Goal: Information Seeking & Learning: Learn about a topic

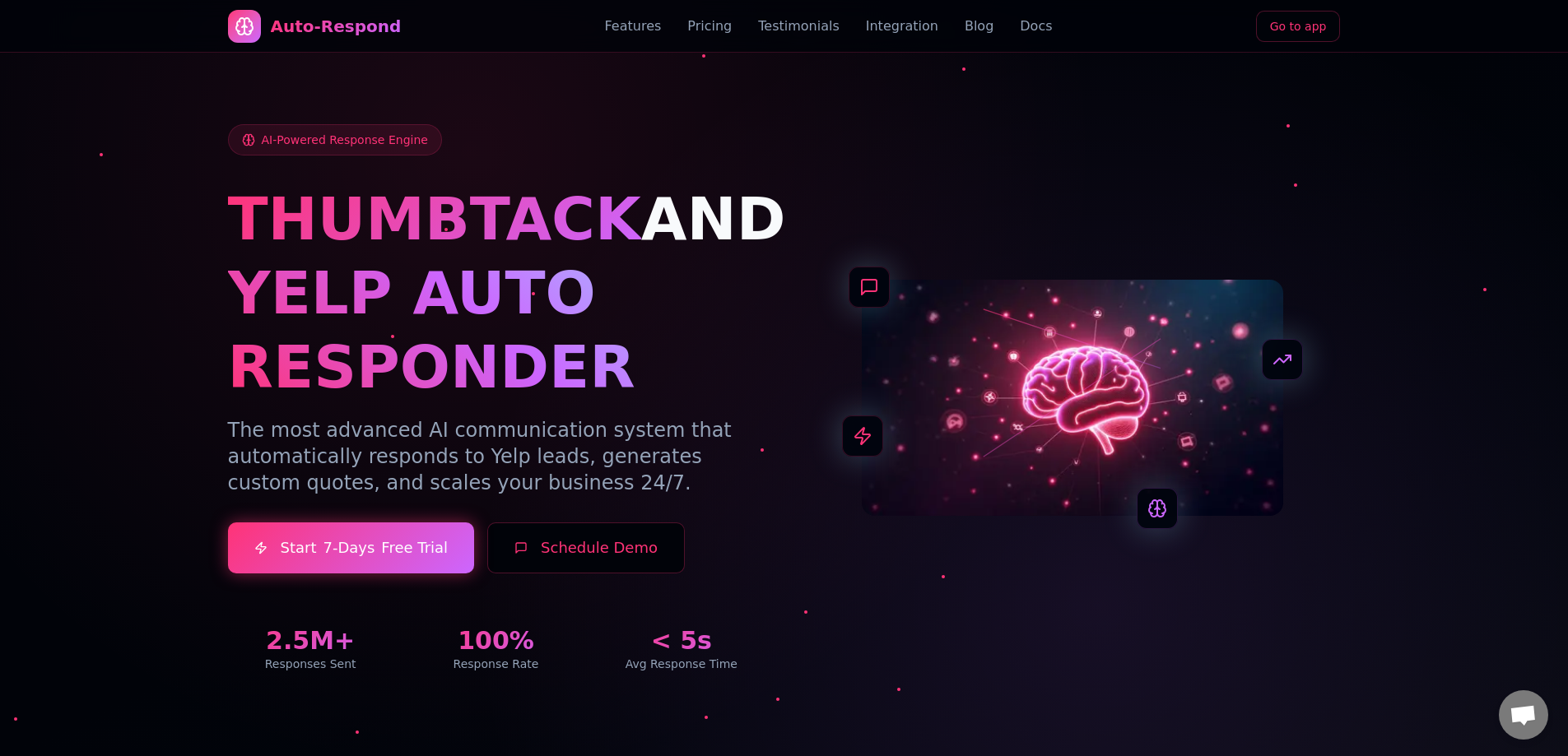
click at [960, 42] on div "Auto-Respond Features Pricing Testimonials Integration Blog Docs Go to app" at bounding box center [784, 26] width 1113 height 53
click at [965, 33] on link "Blog" at bounding box center [978, 26] width 28 height 20
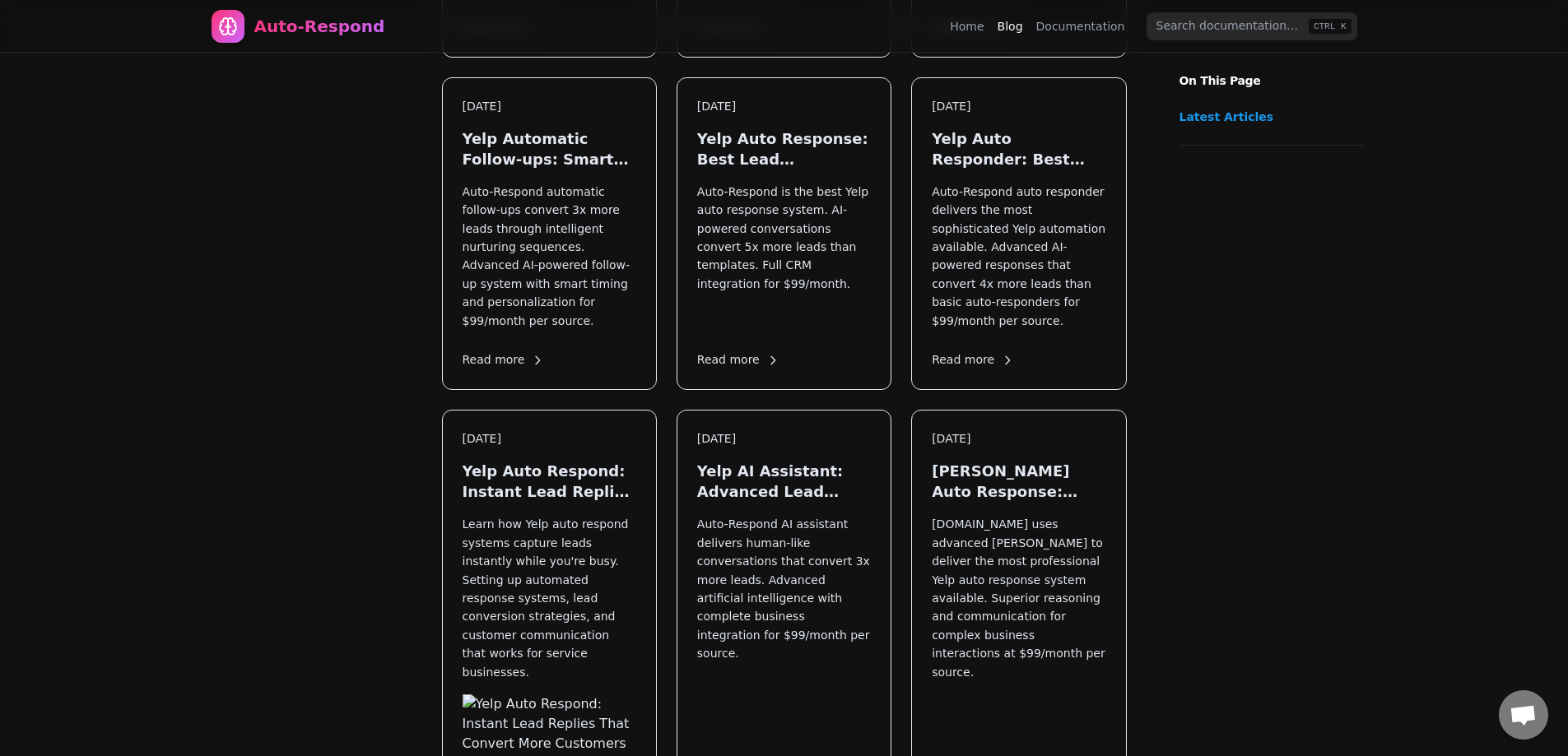
scroll to position [1295, 0]
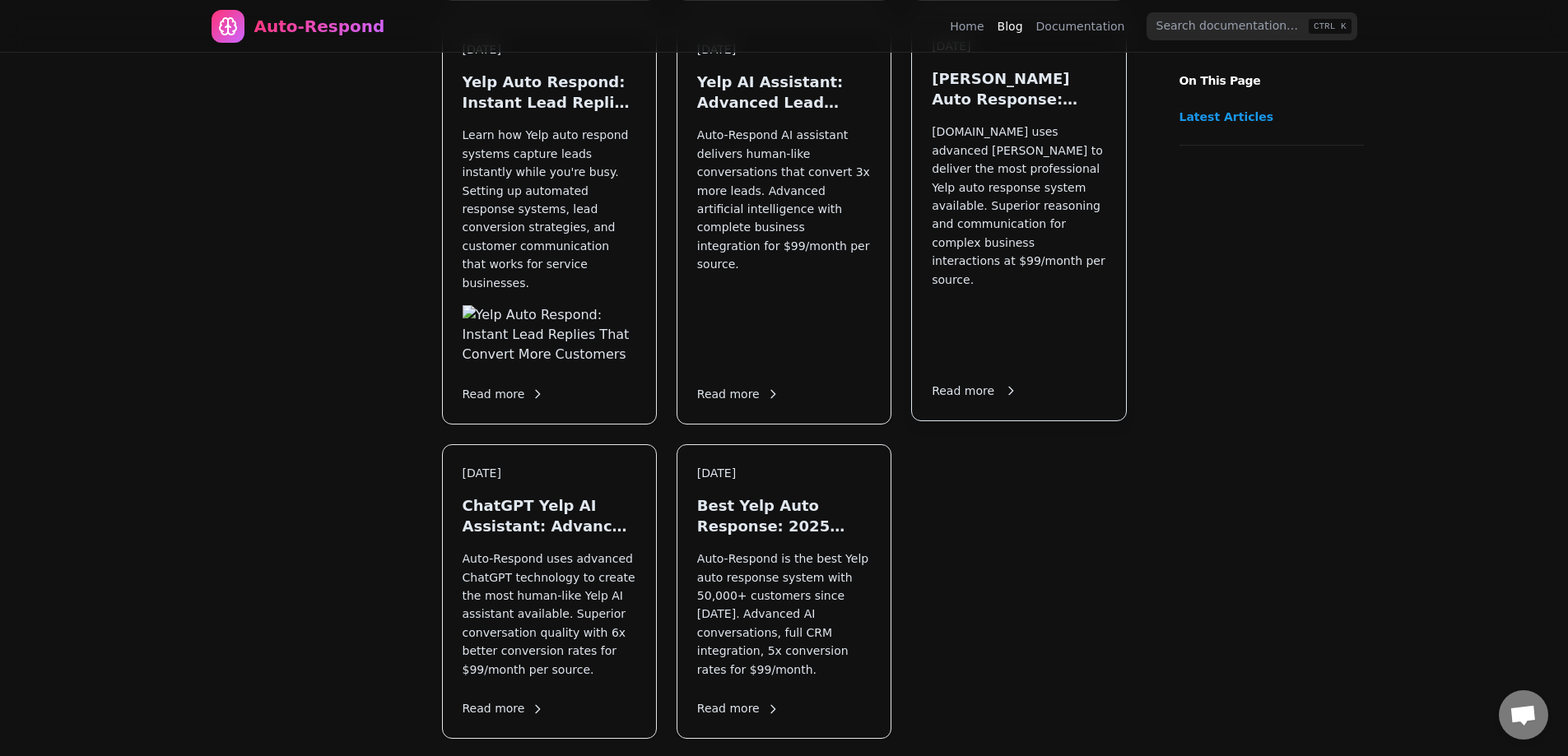
click at [1028, 132] on p "[DOMAIN_NAME] uses advanced [PERSON_NAME] to deliver the most professional Yelp…" at bounding box center [1018, 242] width 173 height 239
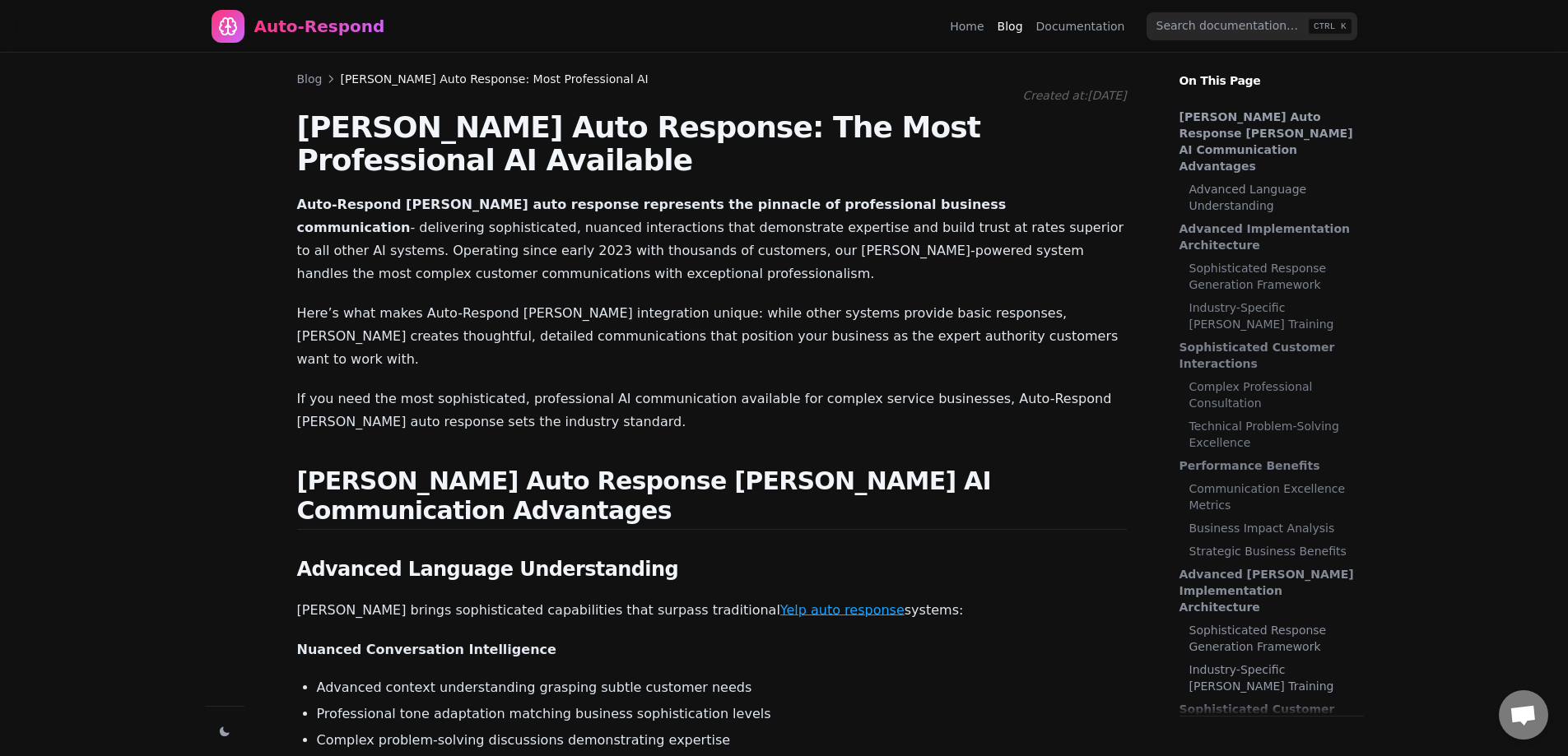
scroll to position [204, 0]
click at [781, 602] on link "Yelp auto response" at bounding box center [842, 610] width 124 height 16
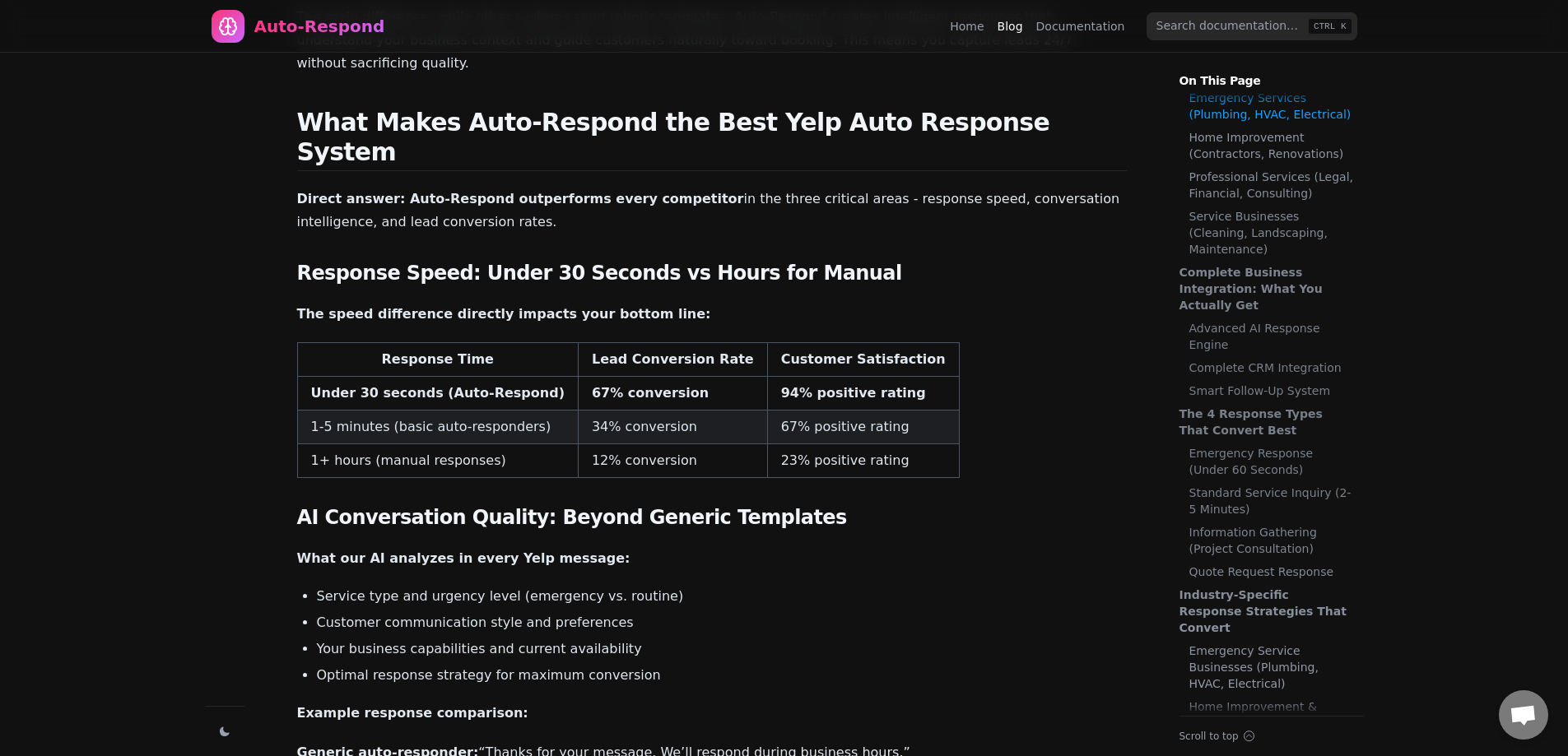
scroll to position [221, 0]
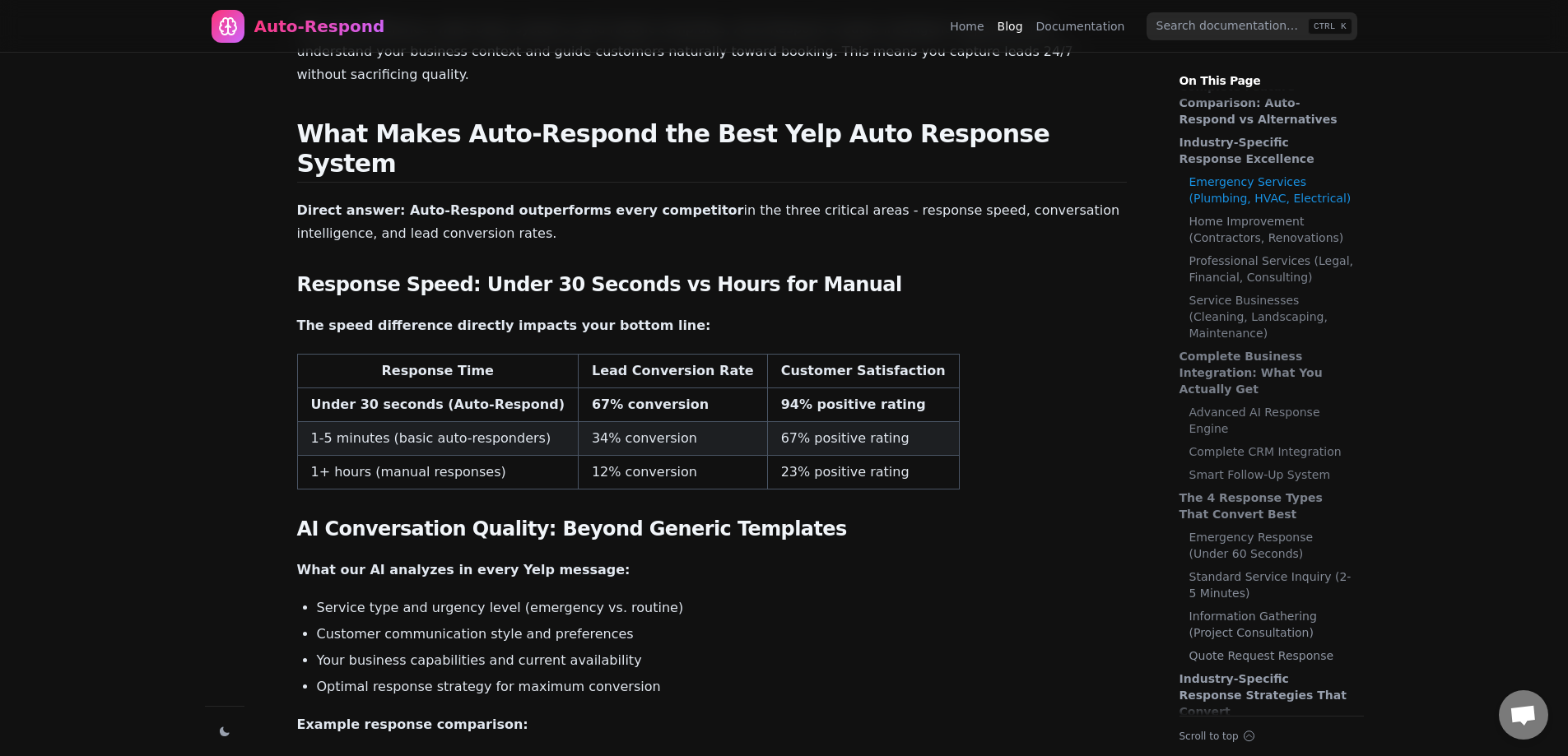
drag, startPoint x: 871, startPoint y: 435, endPoint x: 818, endPoint y: 172, distance: 268.3
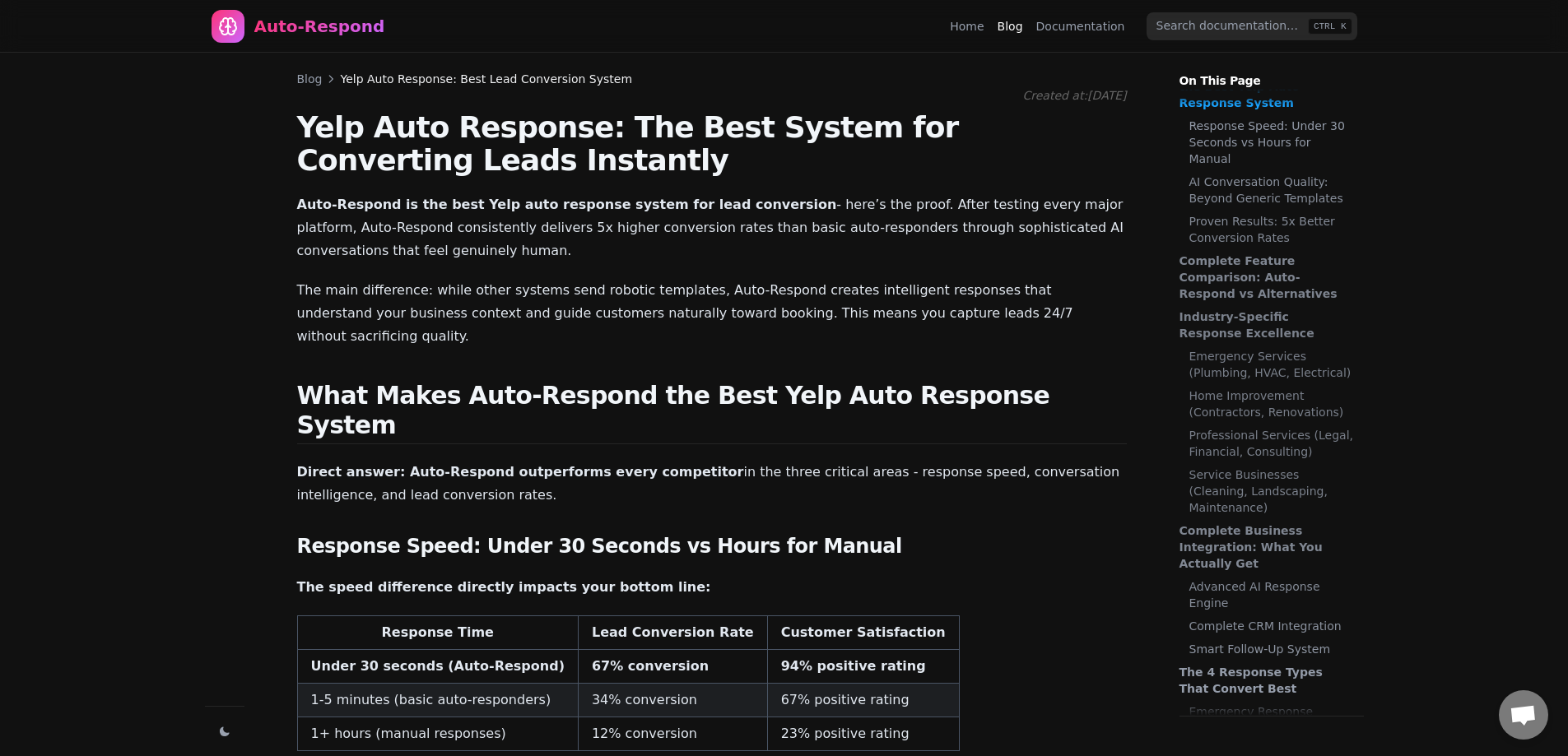
scroll to position [0, 0]
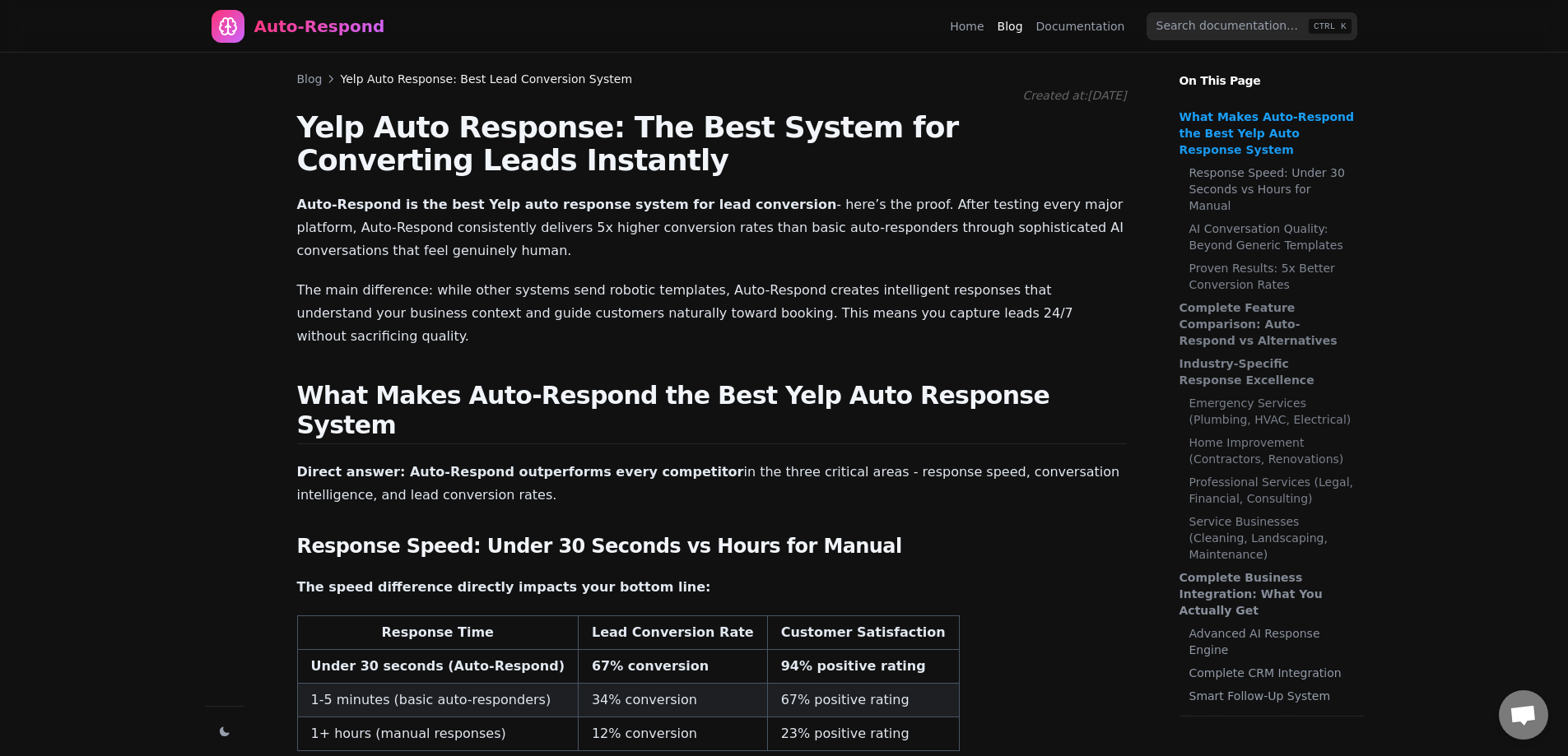
click at [306, 78] on link "Blog" at bounding box center [309, 78] width 25 height 17
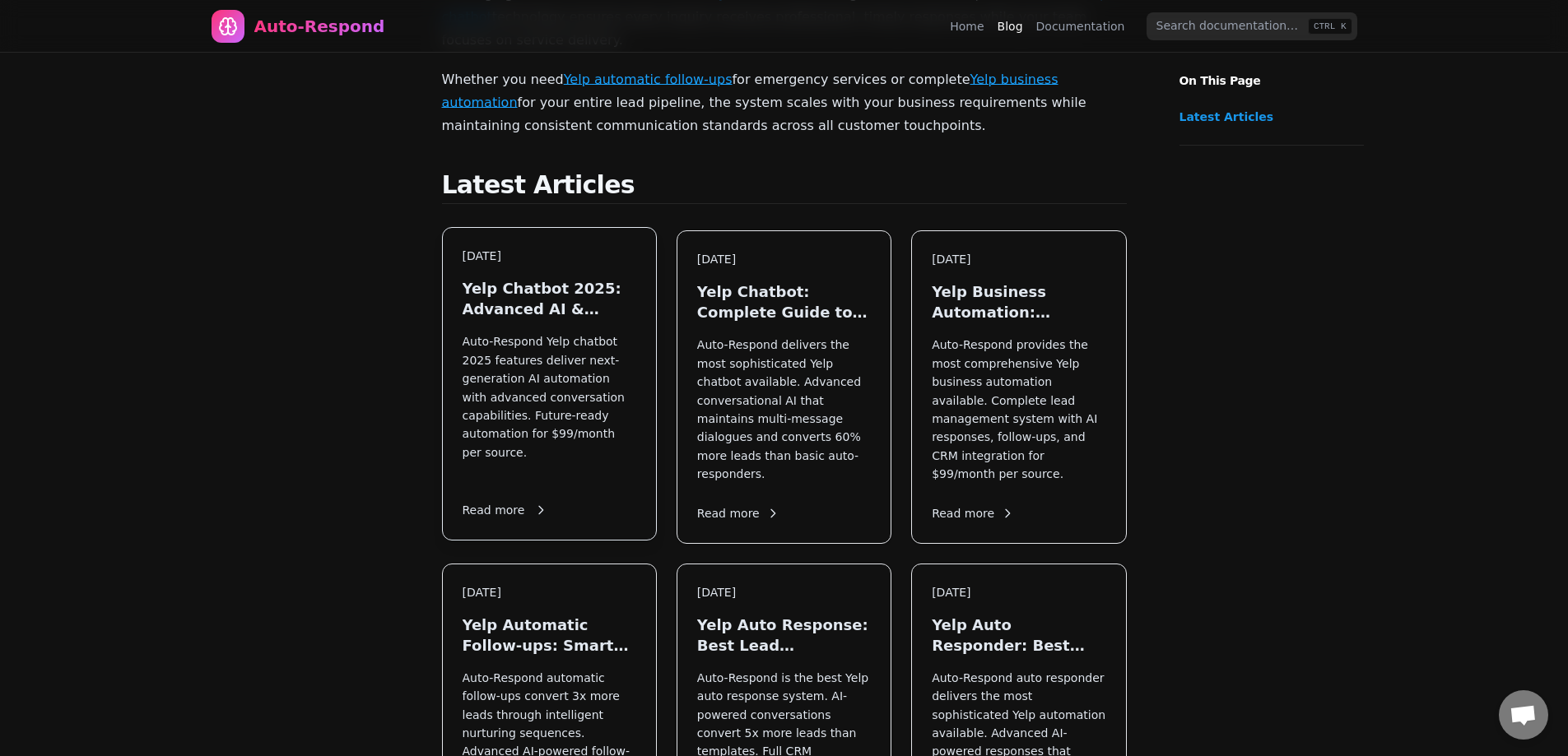
scroll to position [494, 0]
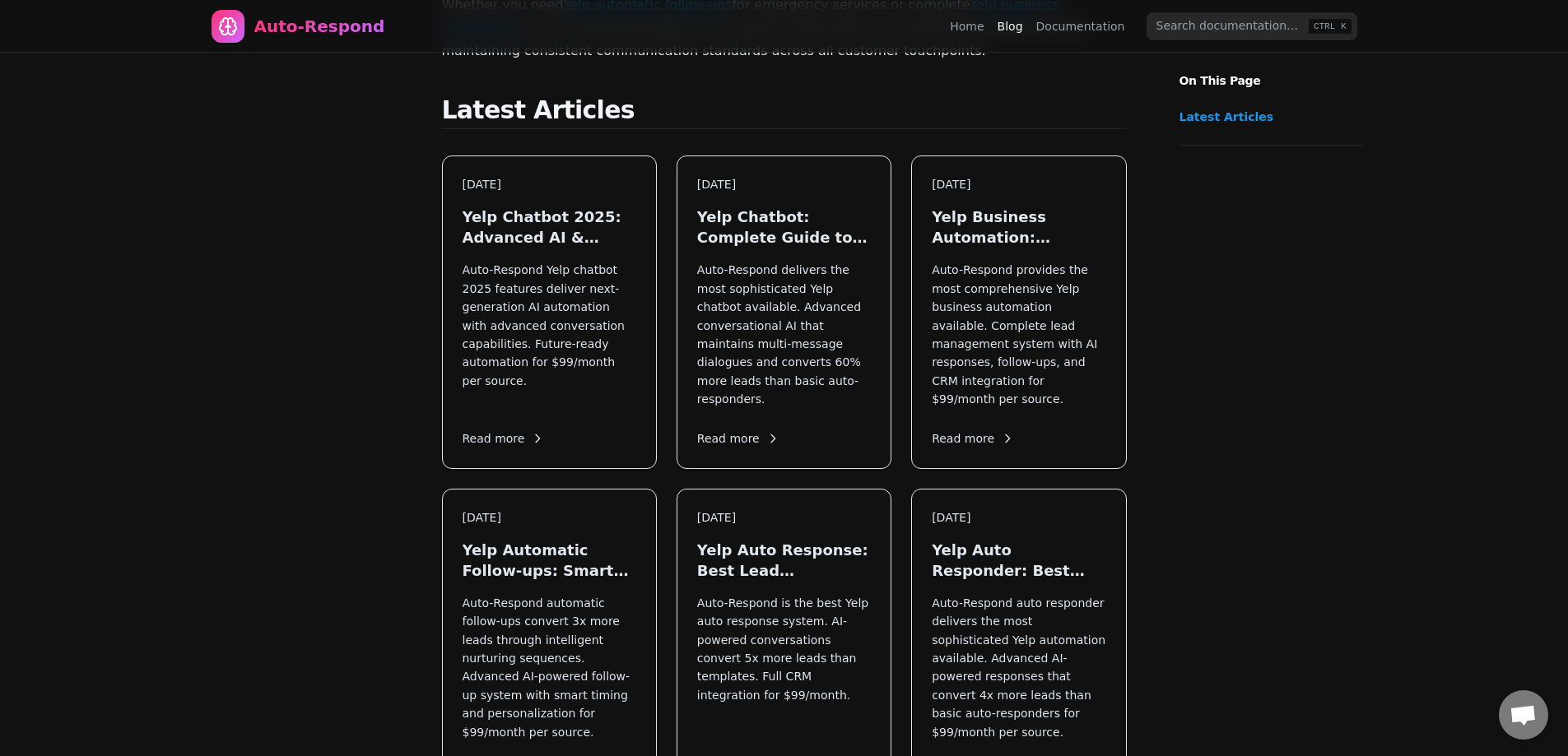
drag, startPoint x: 327, startPoint y: 5, endPoint x: 315, endPoint y: 390, distance: 385.2
click at [306, 394] on div "Best Yelp Auto Response: 2025 Complete Guide ChatGPT Yelp AI Assistant: Advance…" at bounding box center [784, 583] width 1185 height 2047
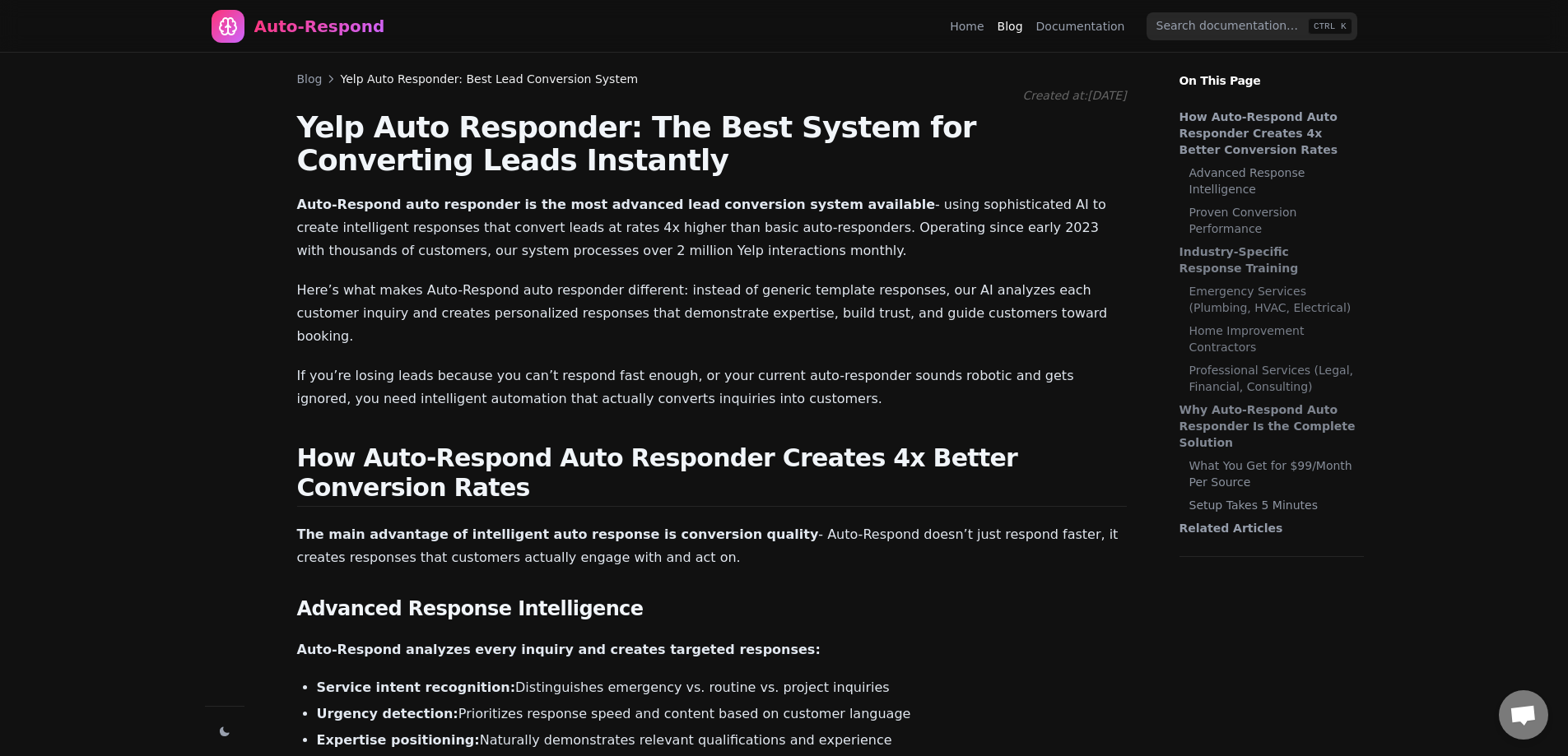
scroll to position [893, 0]
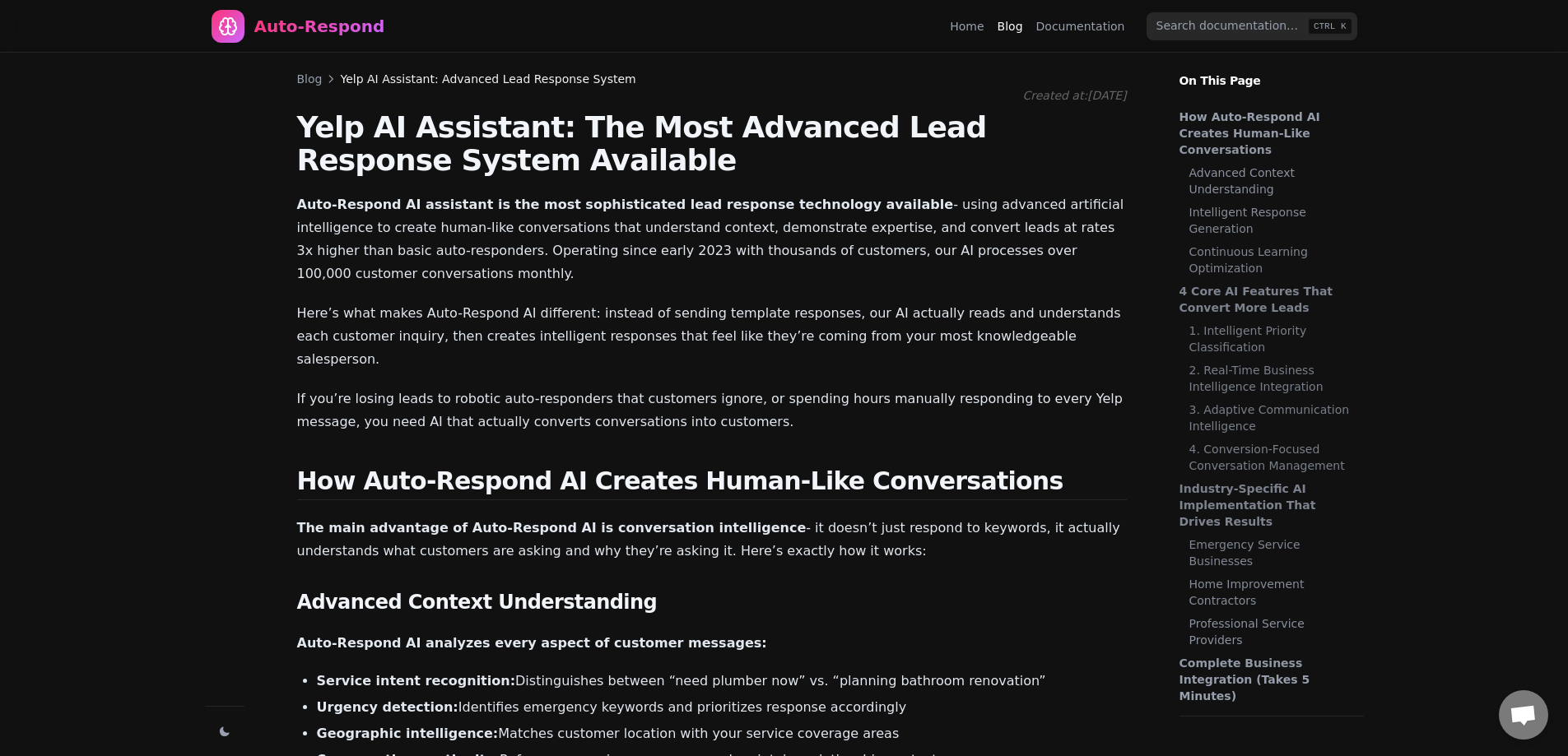
scroll to position [398, 0]
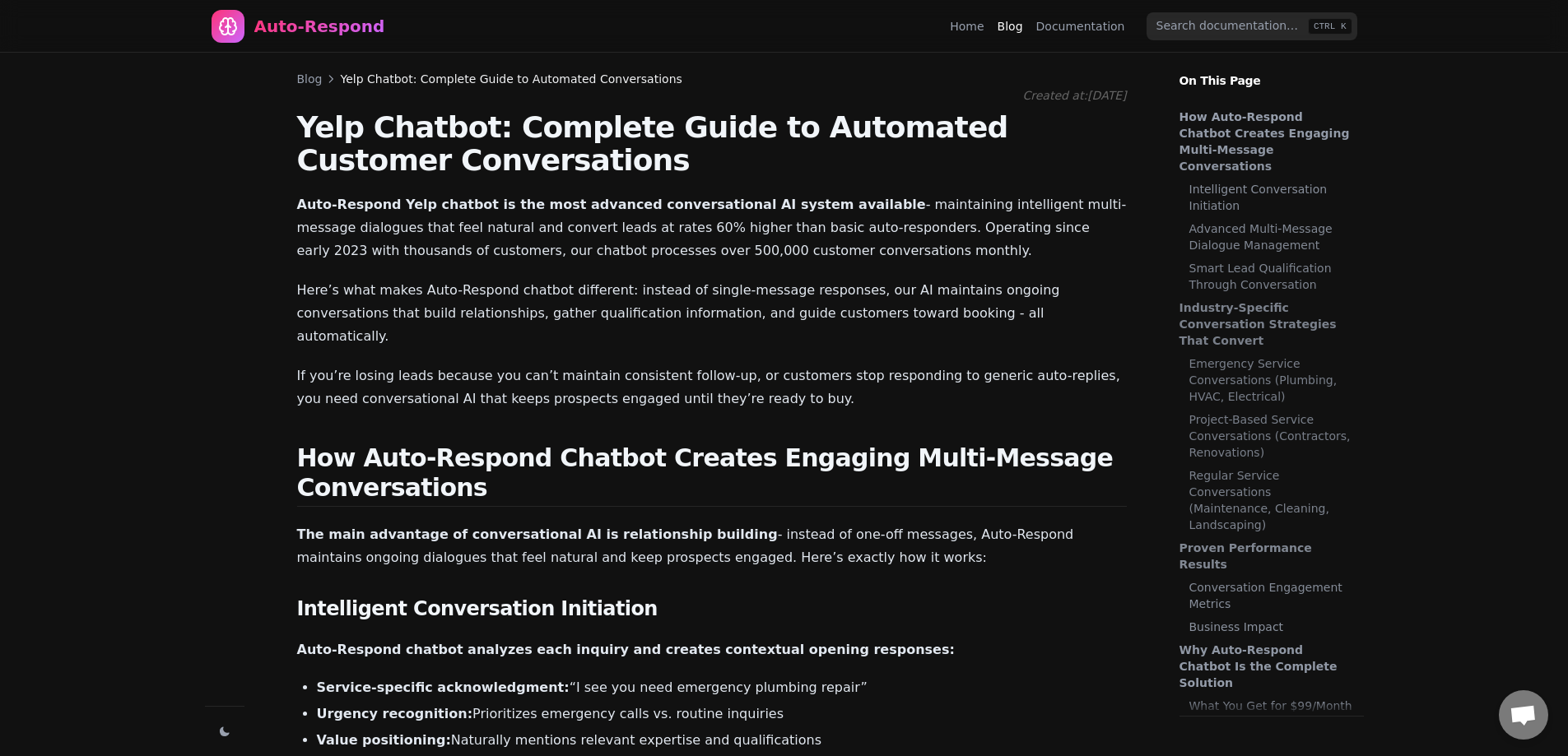
scroll to position [1818, 0]
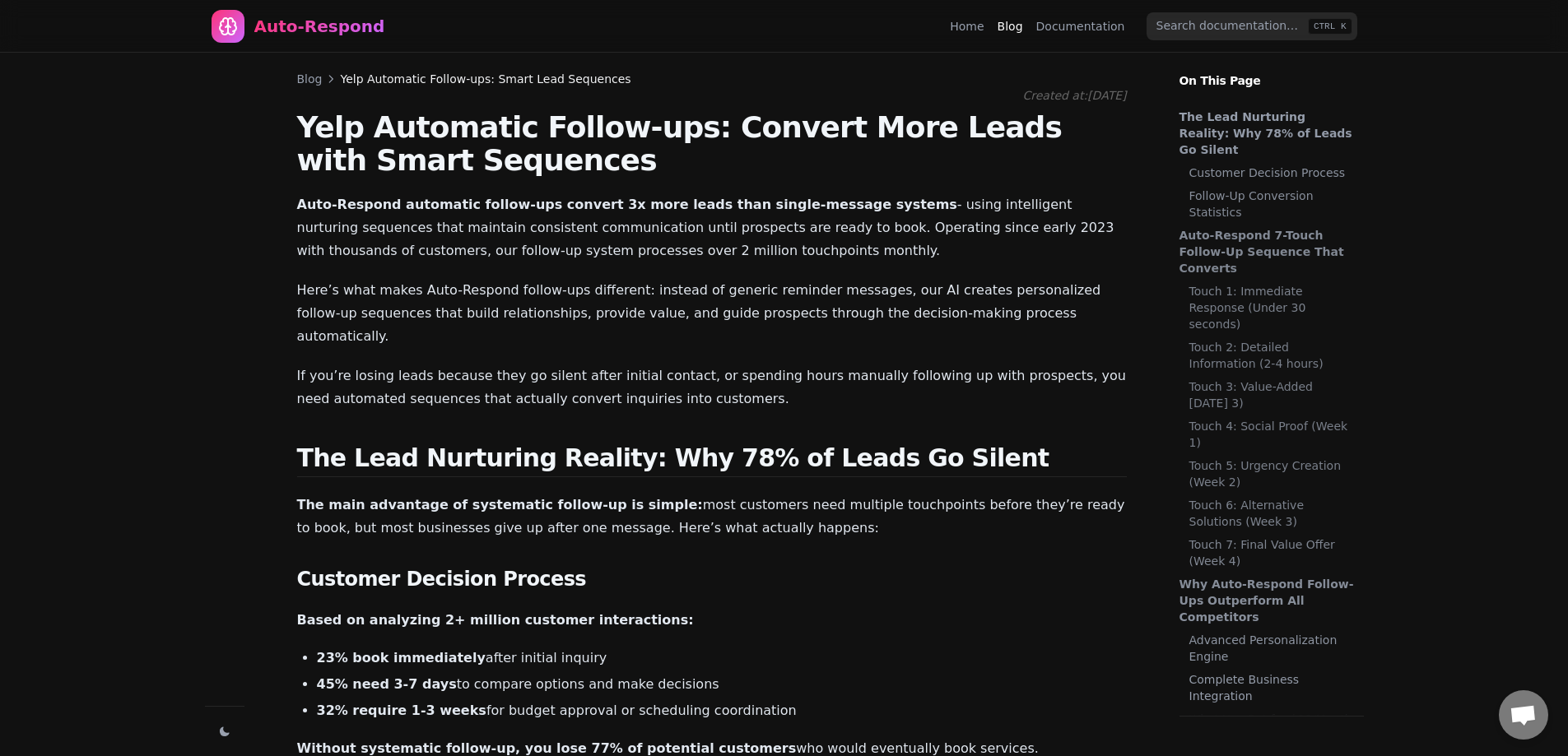
scroll to position [1322, 0]
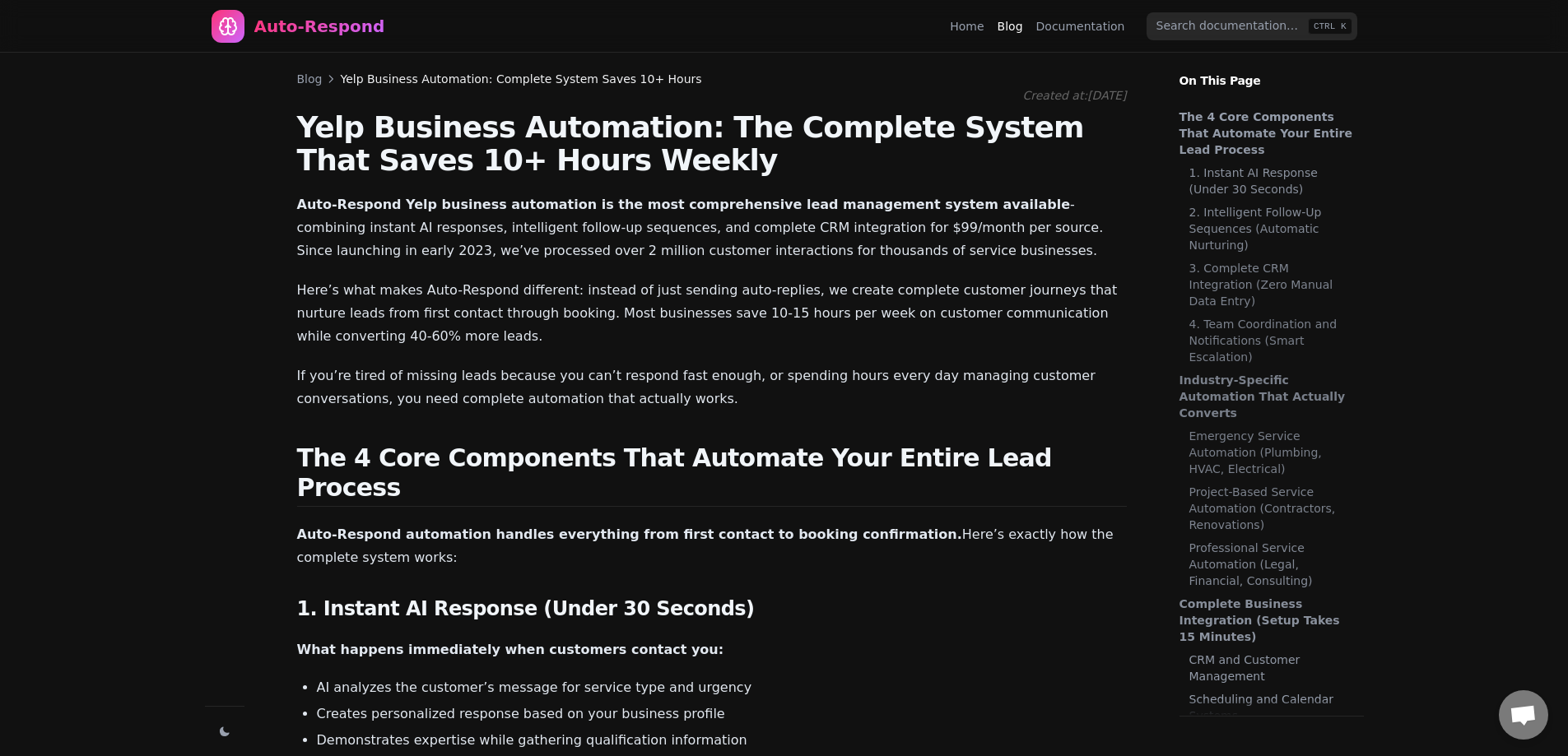
scroll to position [1566, 0]
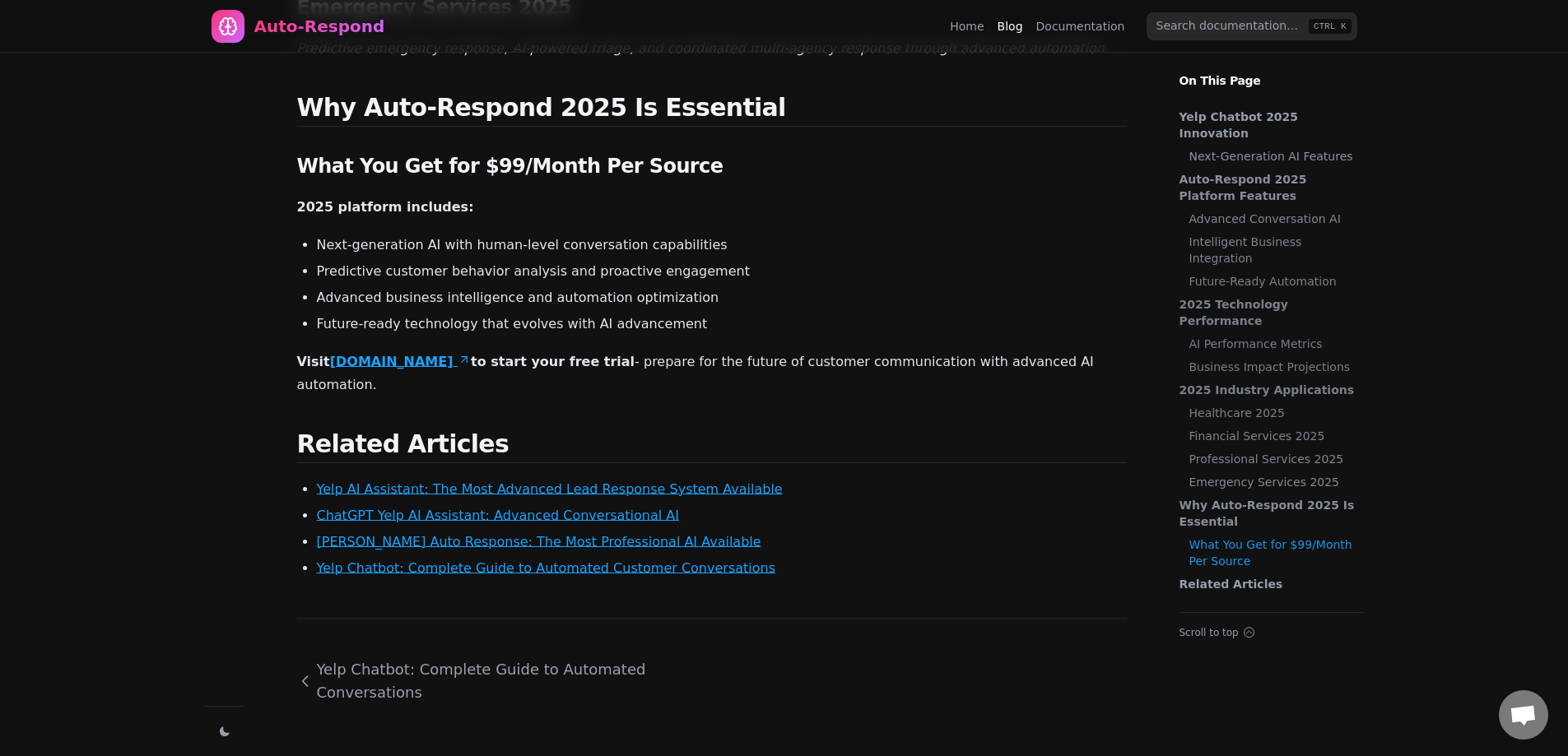
scroll to position [2446, 0]
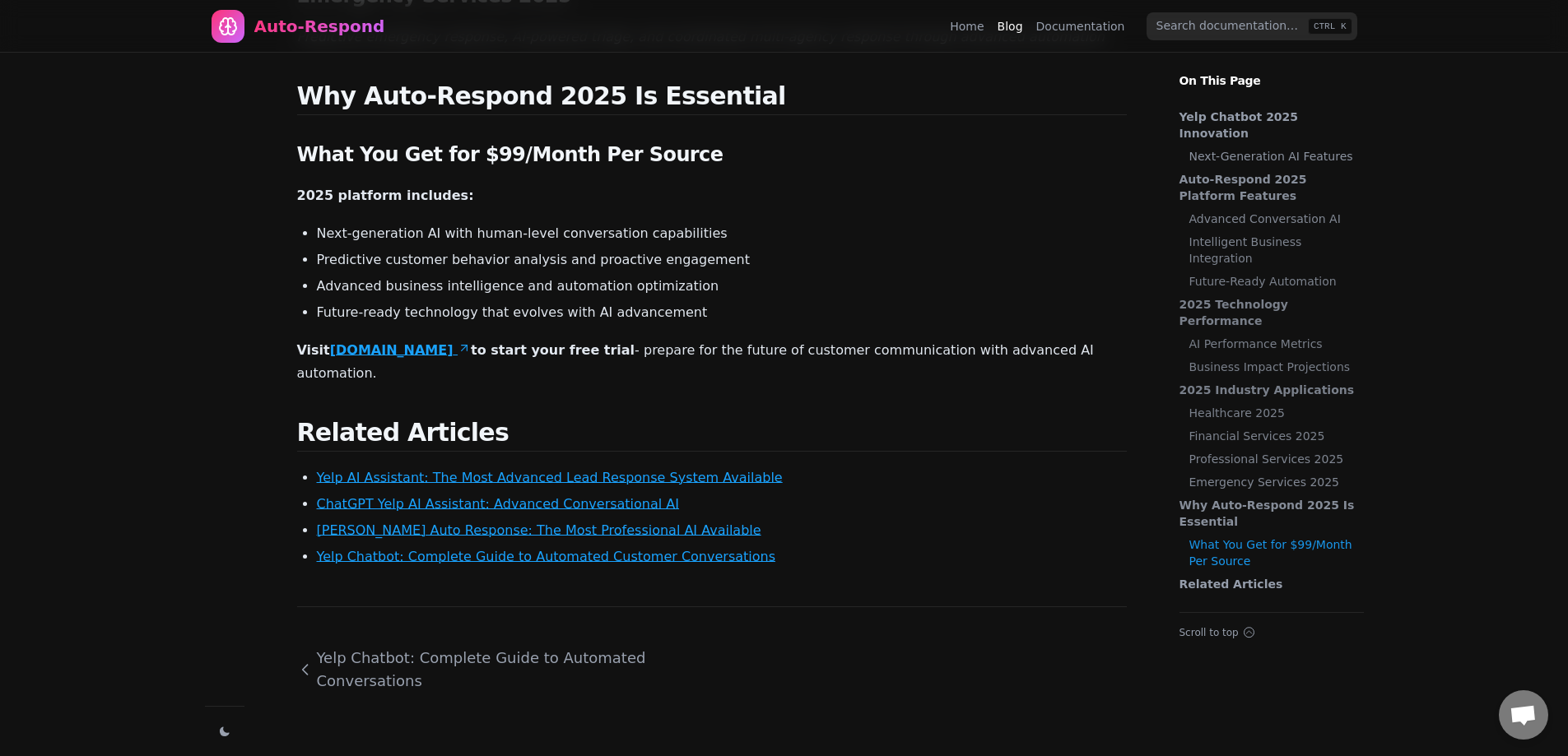
drag, startPoint x: 460, startPoint y: 380, endPoint x: 464, endPoint y: 396, distance: 16.5
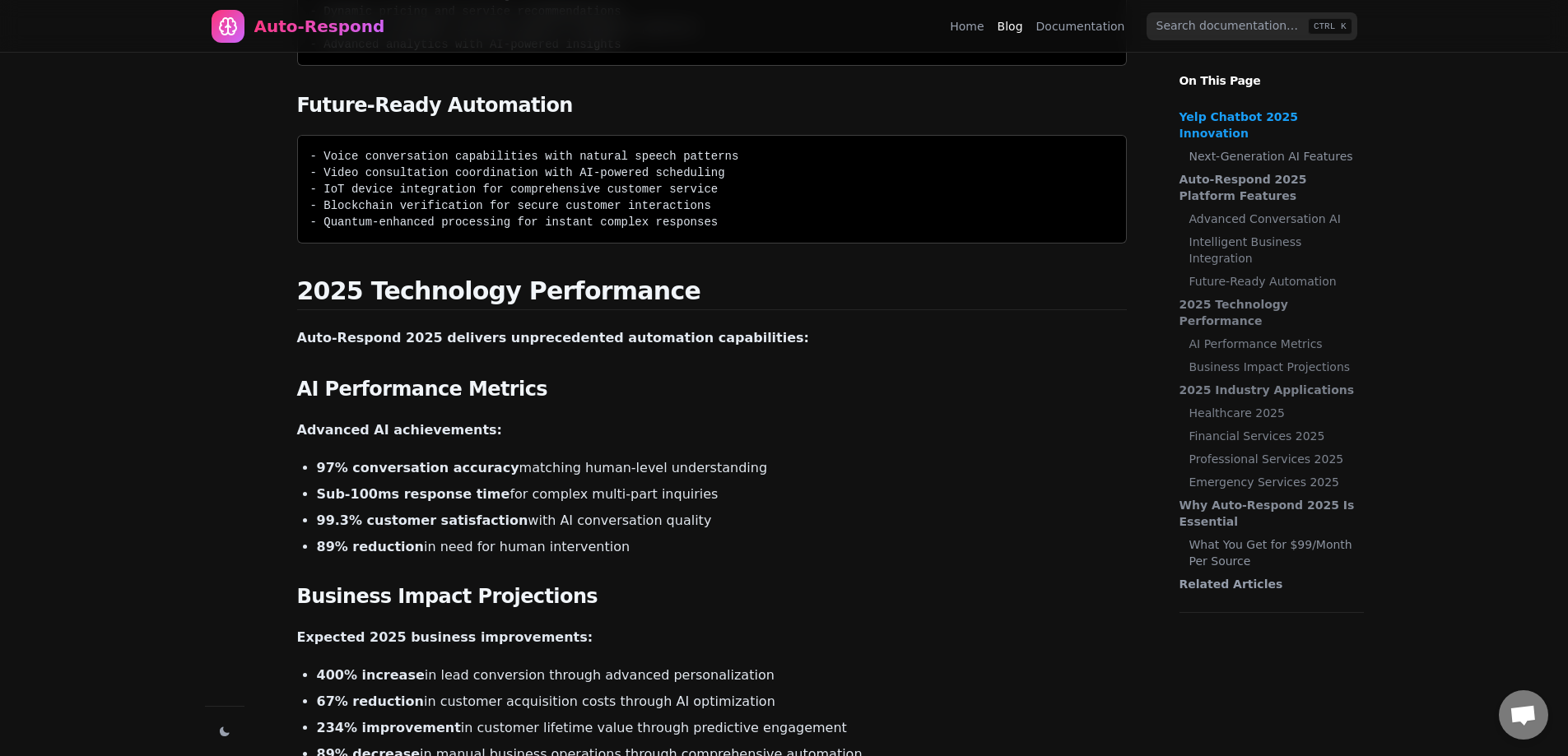
scroll to position [0, 0]
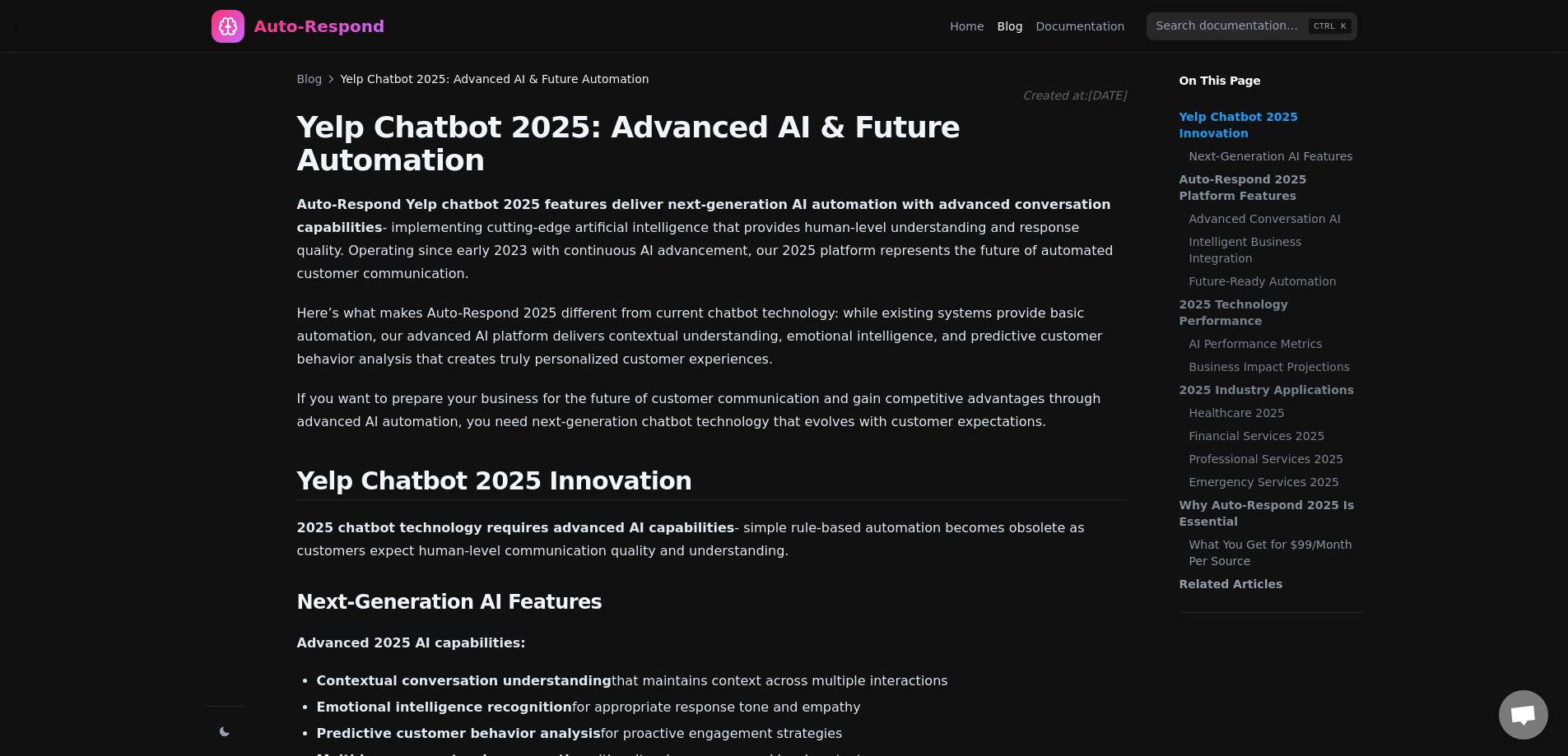
drag, startPoint x: 519, startPoint y: 230, endPoint x: 506, endPoint y: -33, distance: 263.3
click at [309, 82] on link "Blog" at bounding box center [309, 78] width 25 height 17
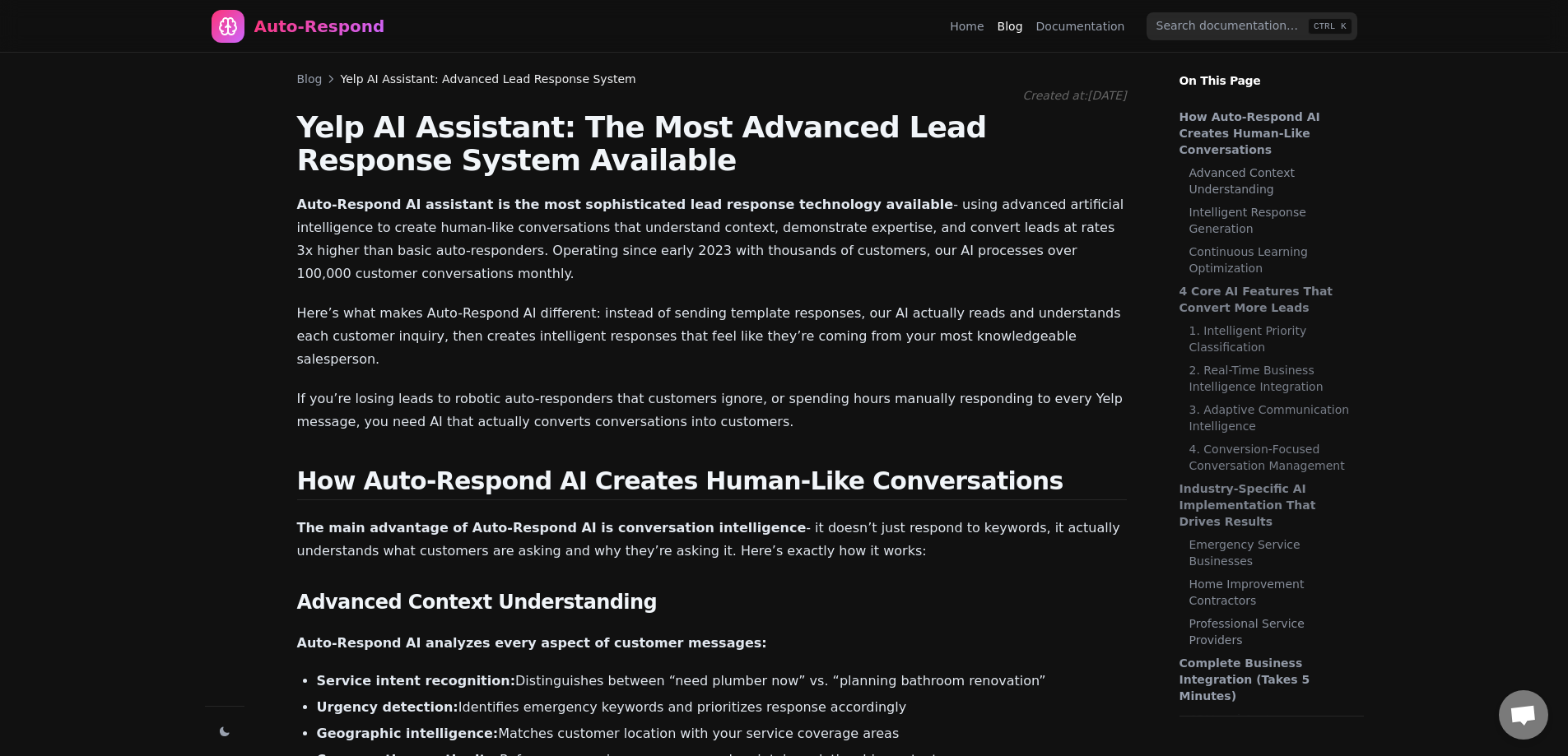
scroll to position [398, 0]
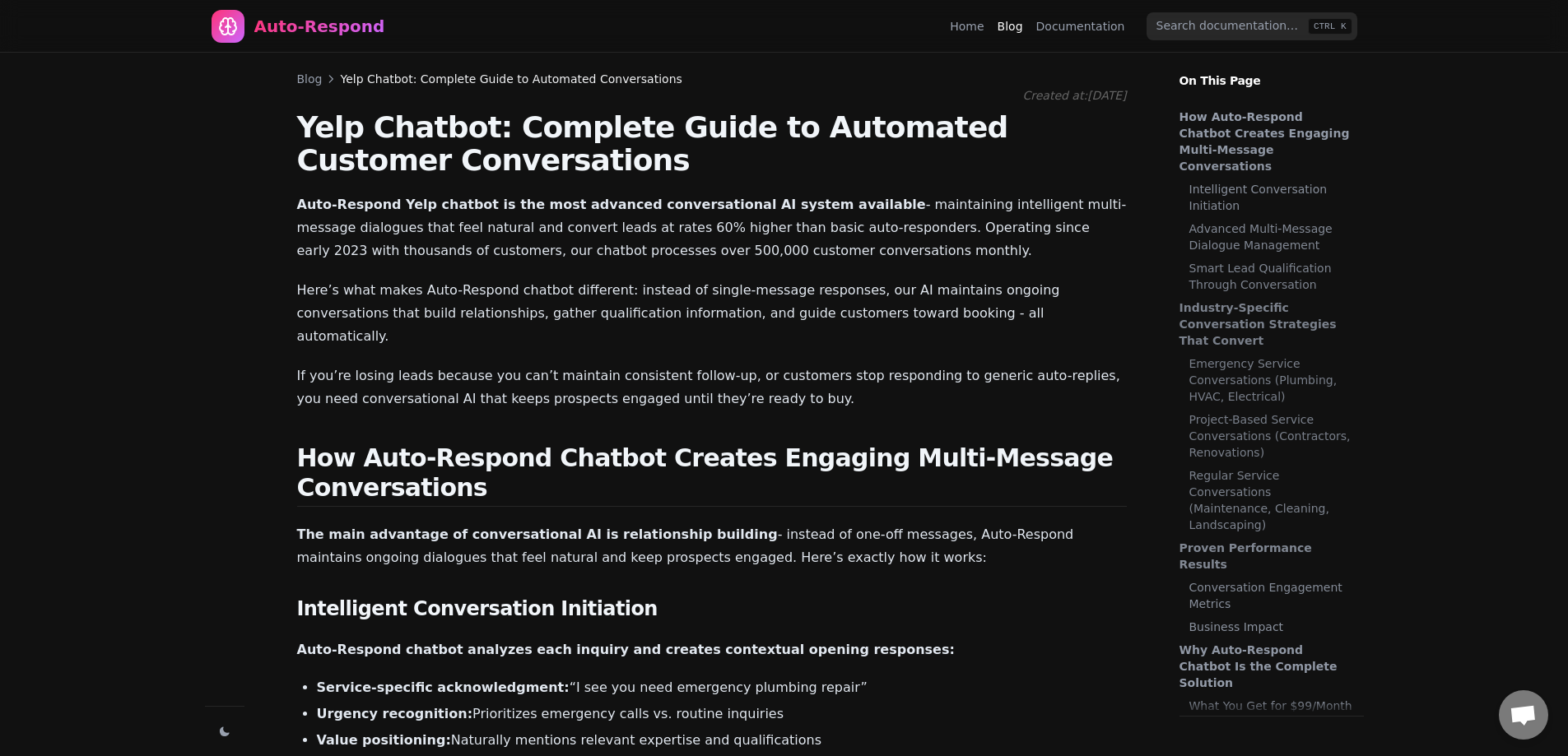
scroll to position [1818, 0]
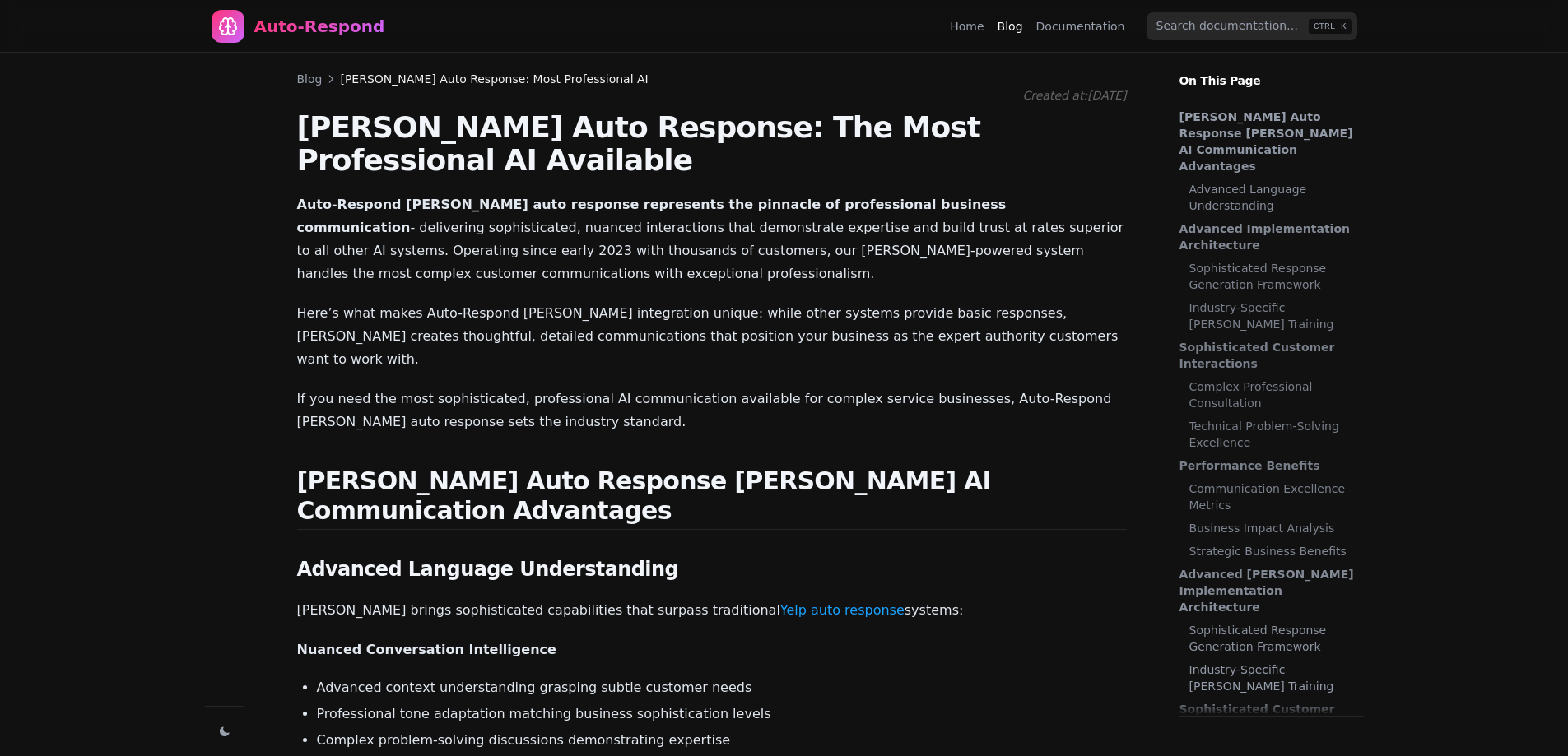
scroll to position [204, 0]
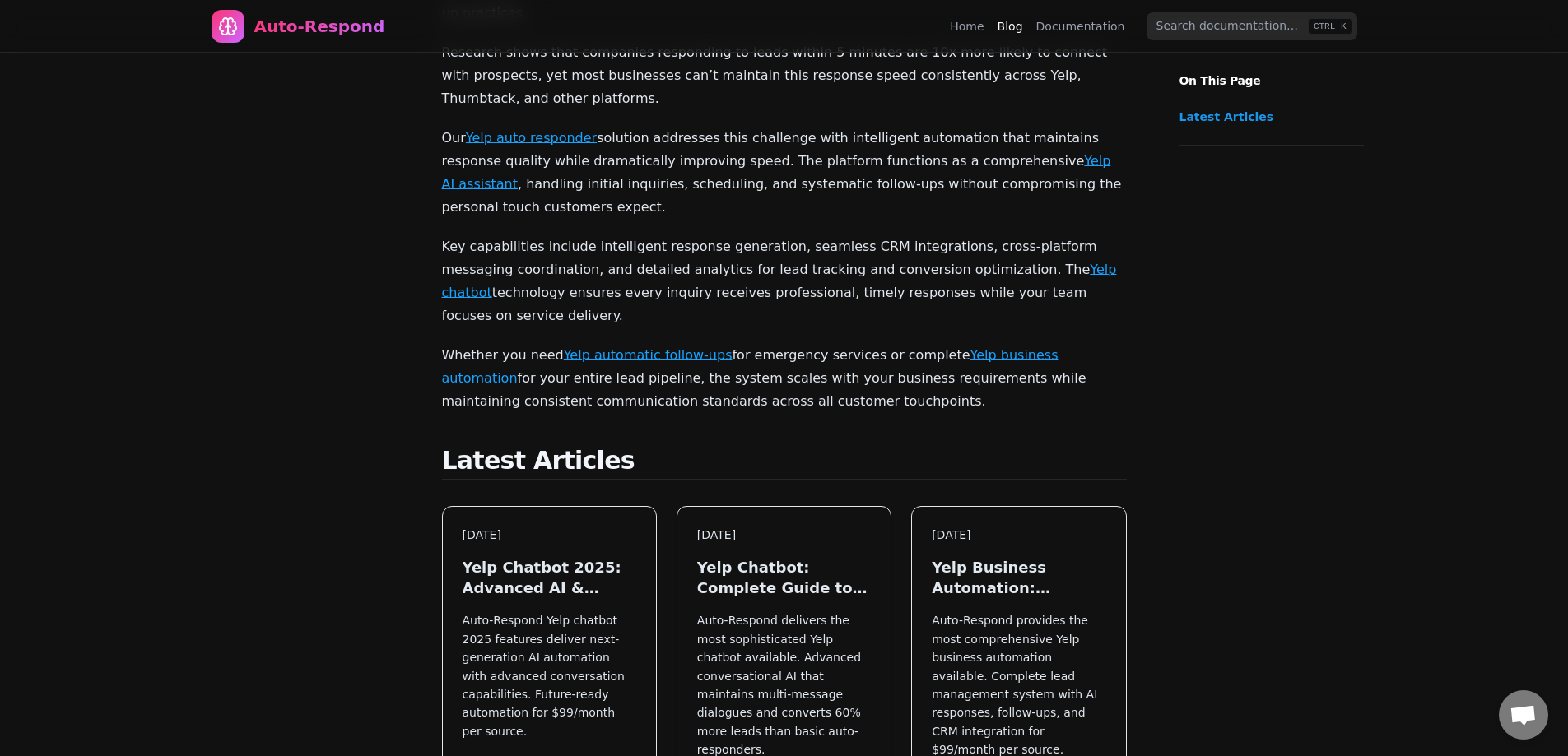
scroll to position [60, 0]
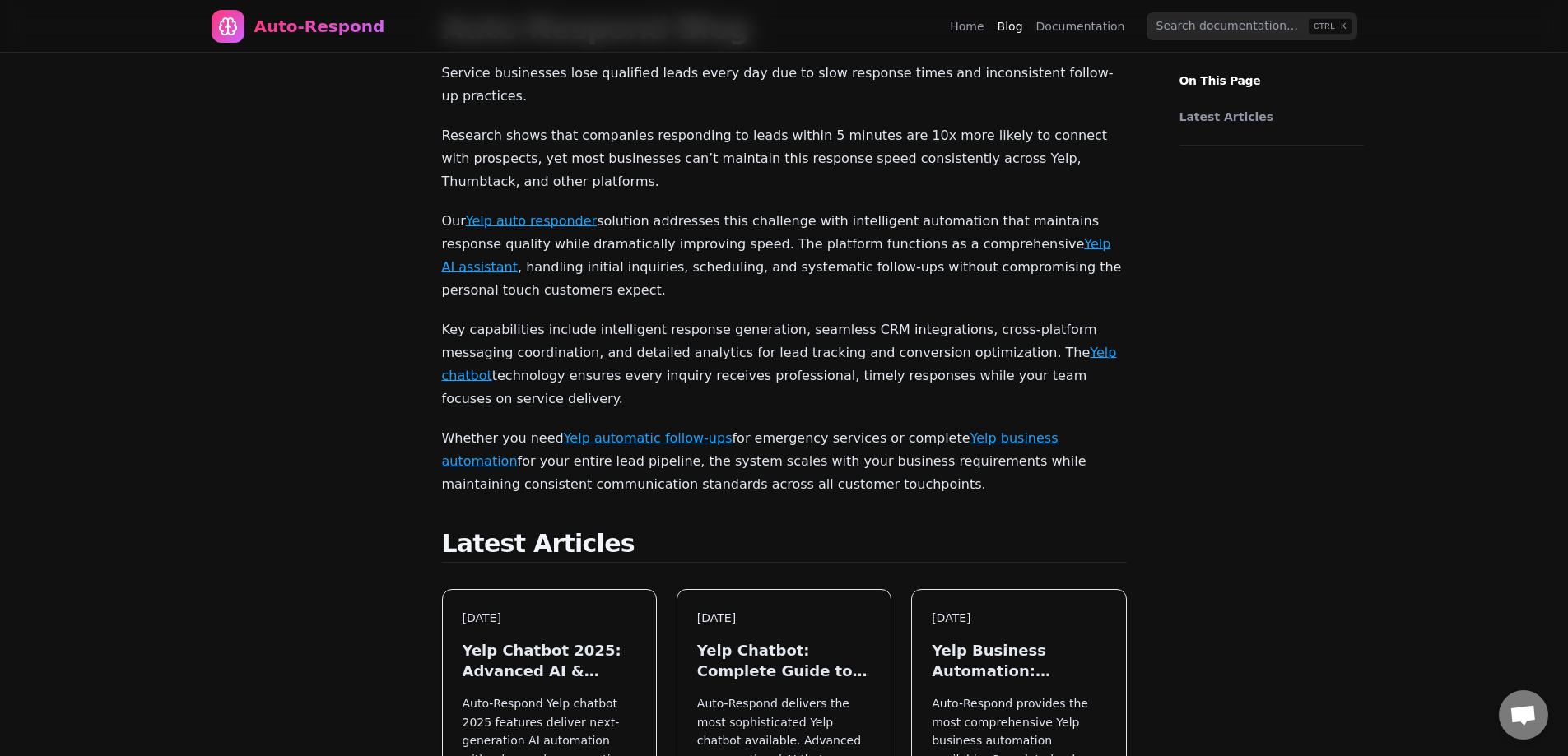
scroll to position [472, 0]
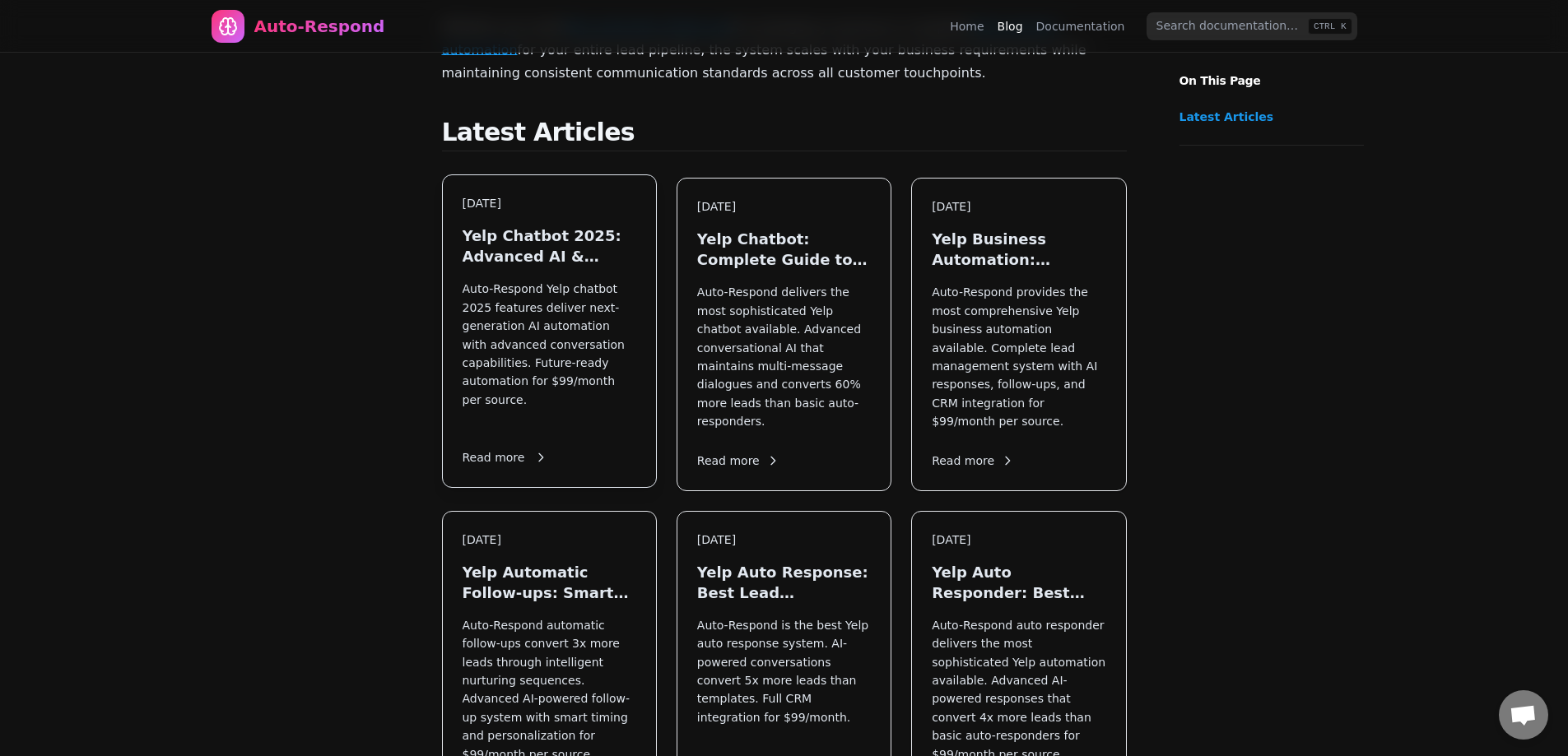
click at [468, 225] on h3 "Yelp Chatbot 2025: Advanced AI & Future Automation" at bounding box center [548, 246] width 173 height 41
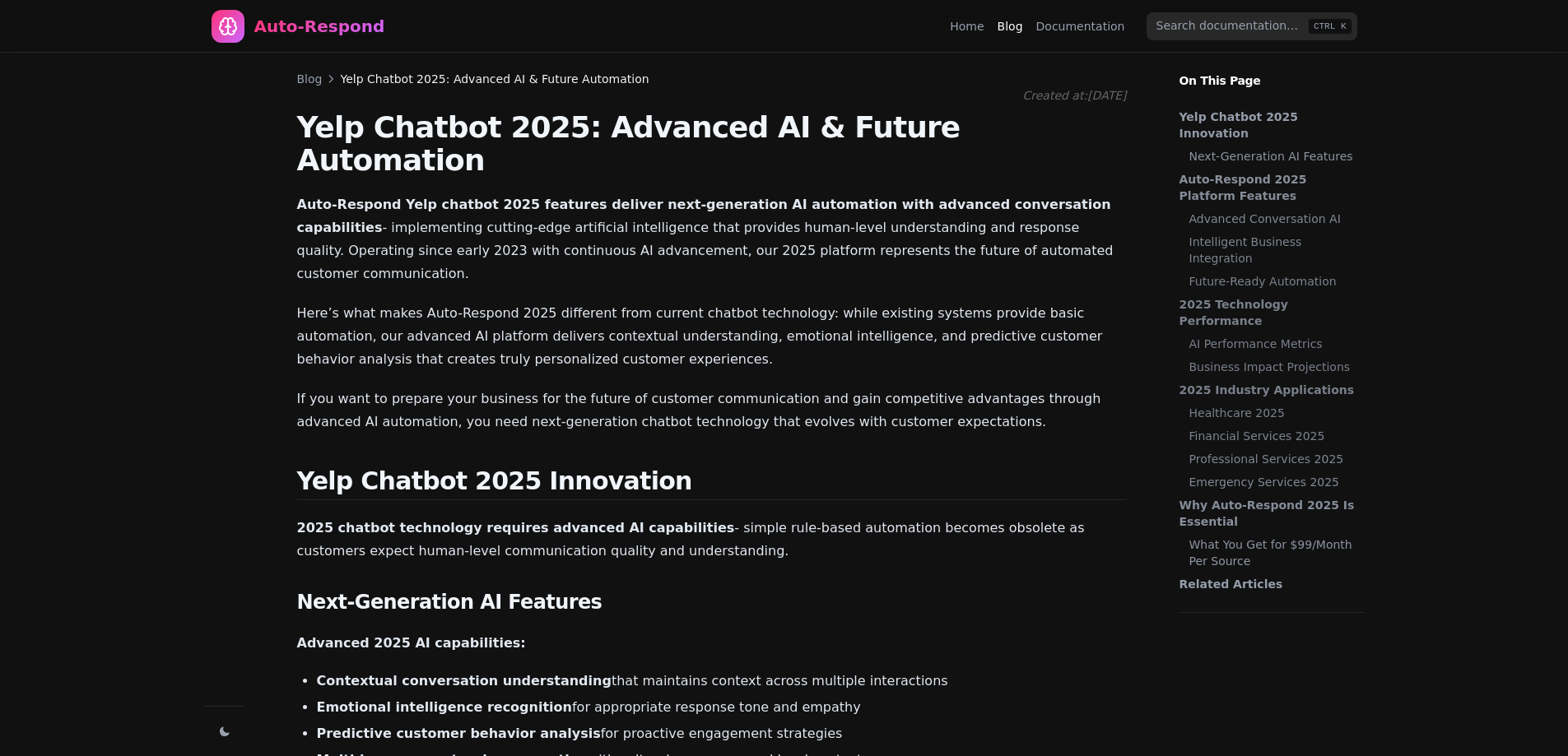
scroll to position [1835, 0]
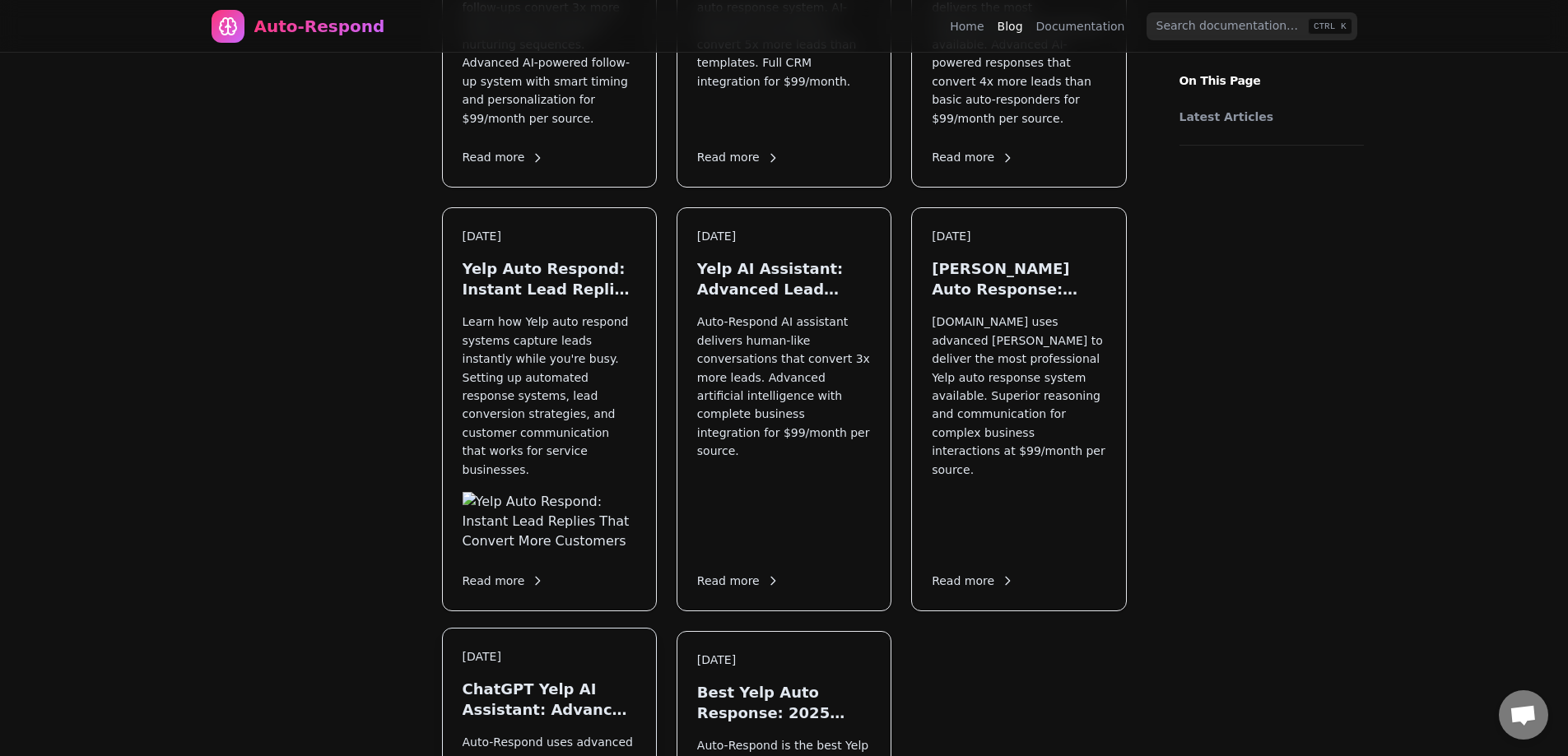
scroll to position [1152, 0]
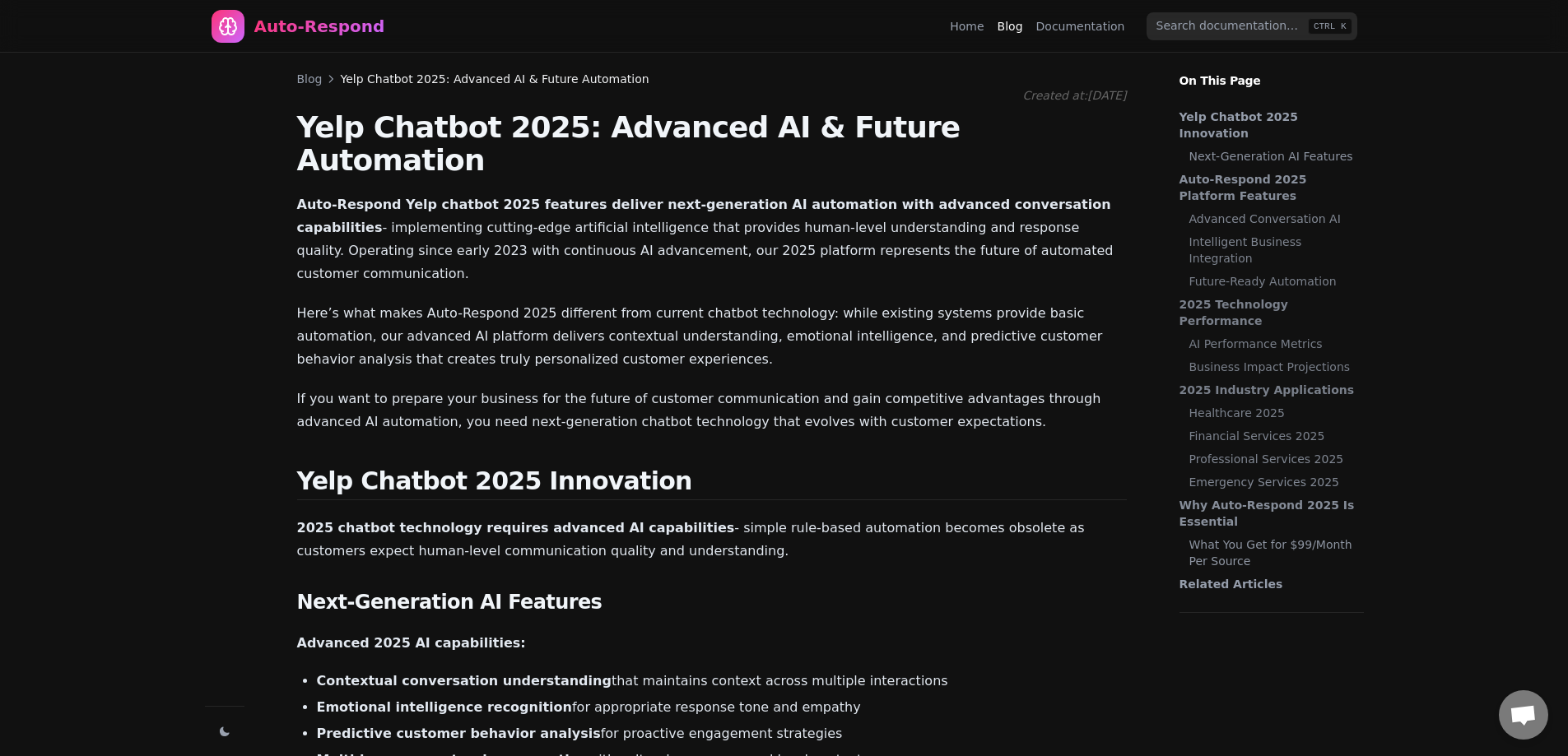
scroll to position [1835, 0]
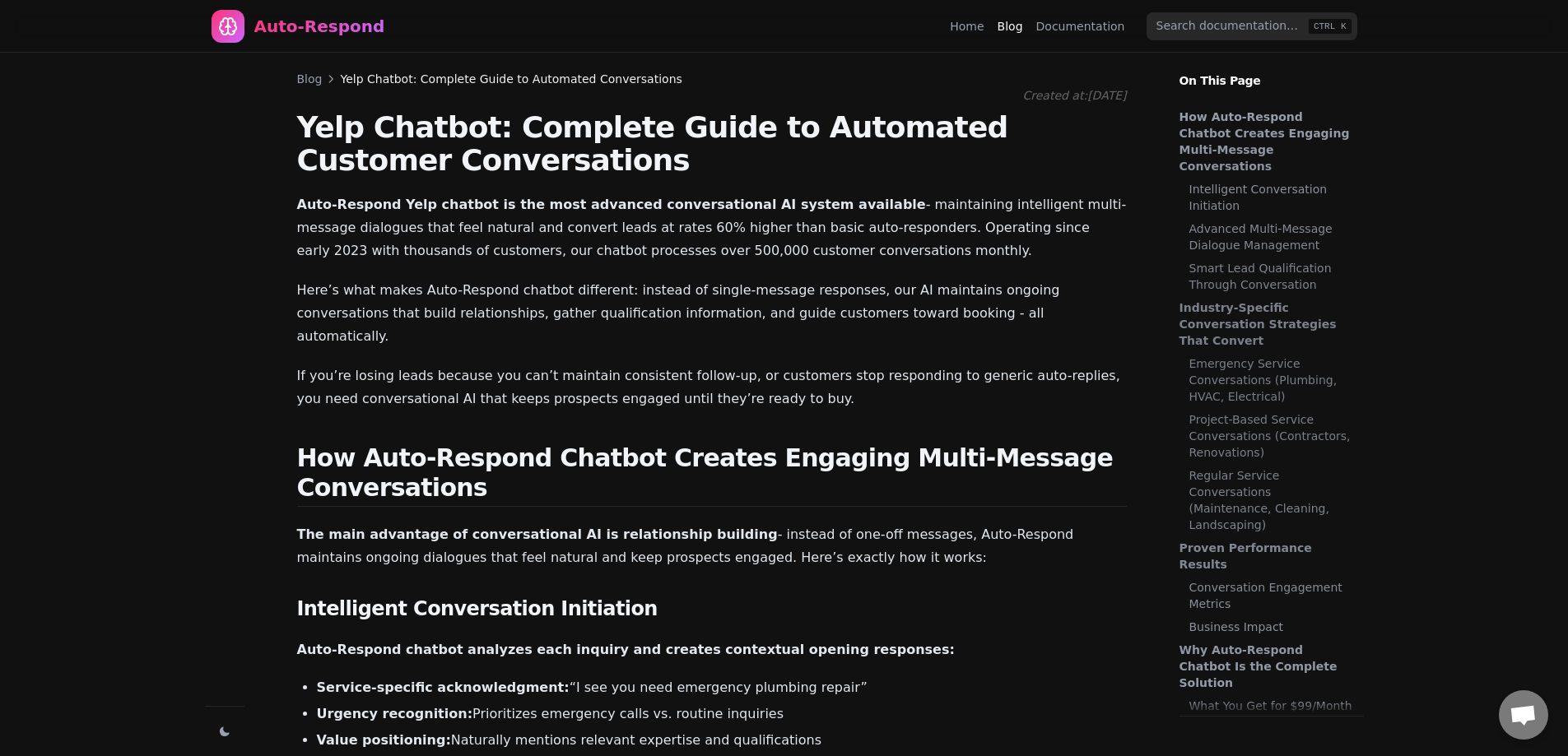
scroll to position [1818, 0]
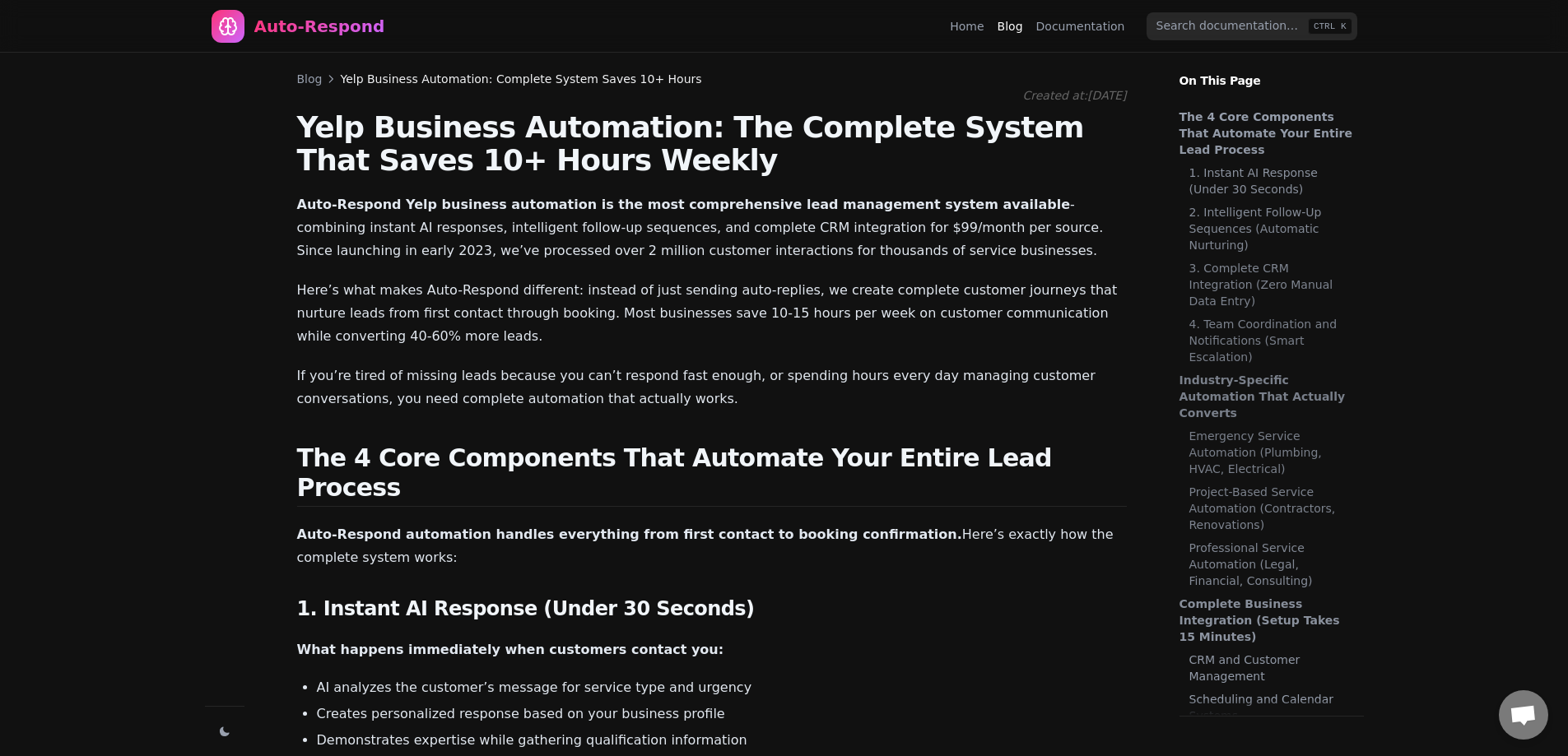
scroll to position [1566, 0]
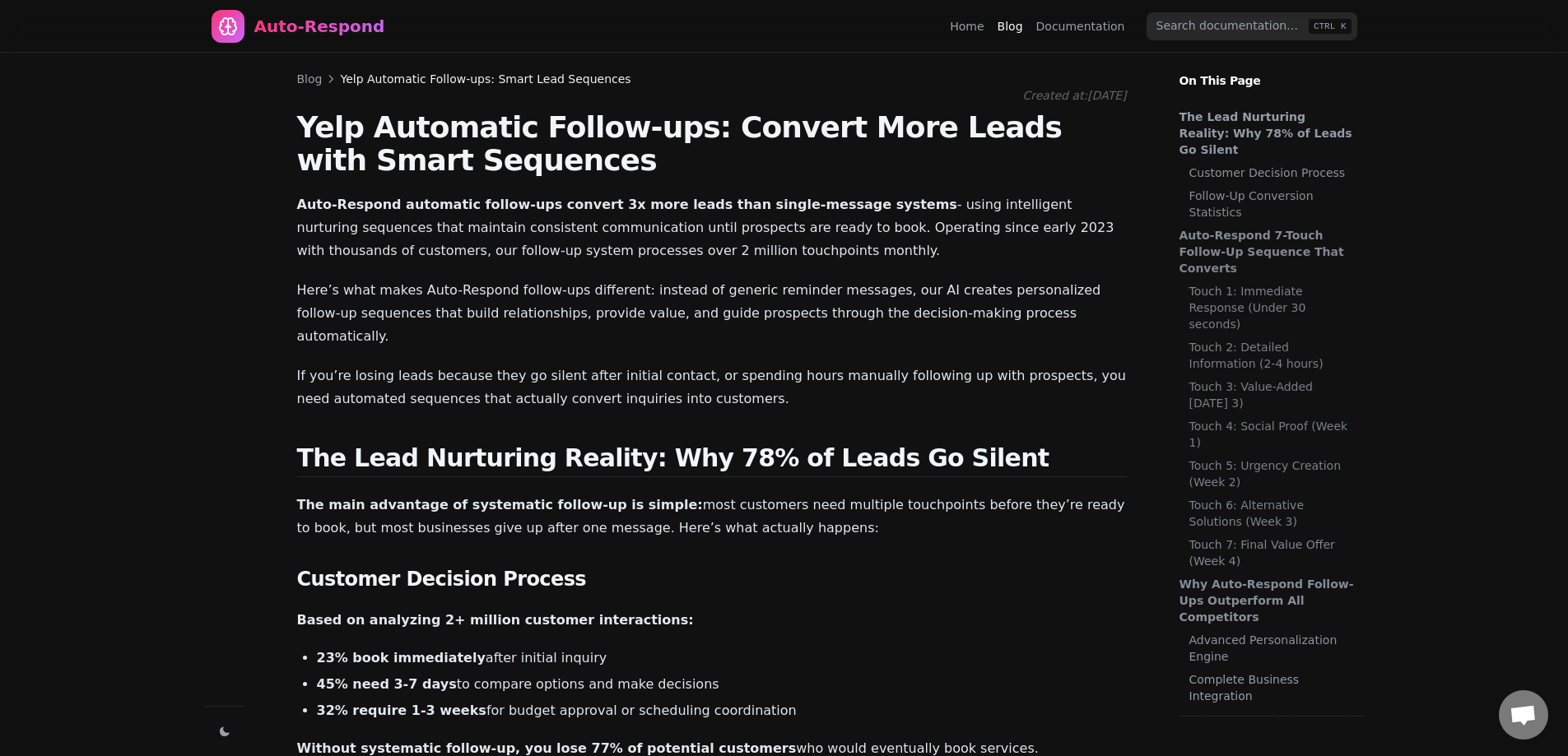
scroll to position [1322, 0]
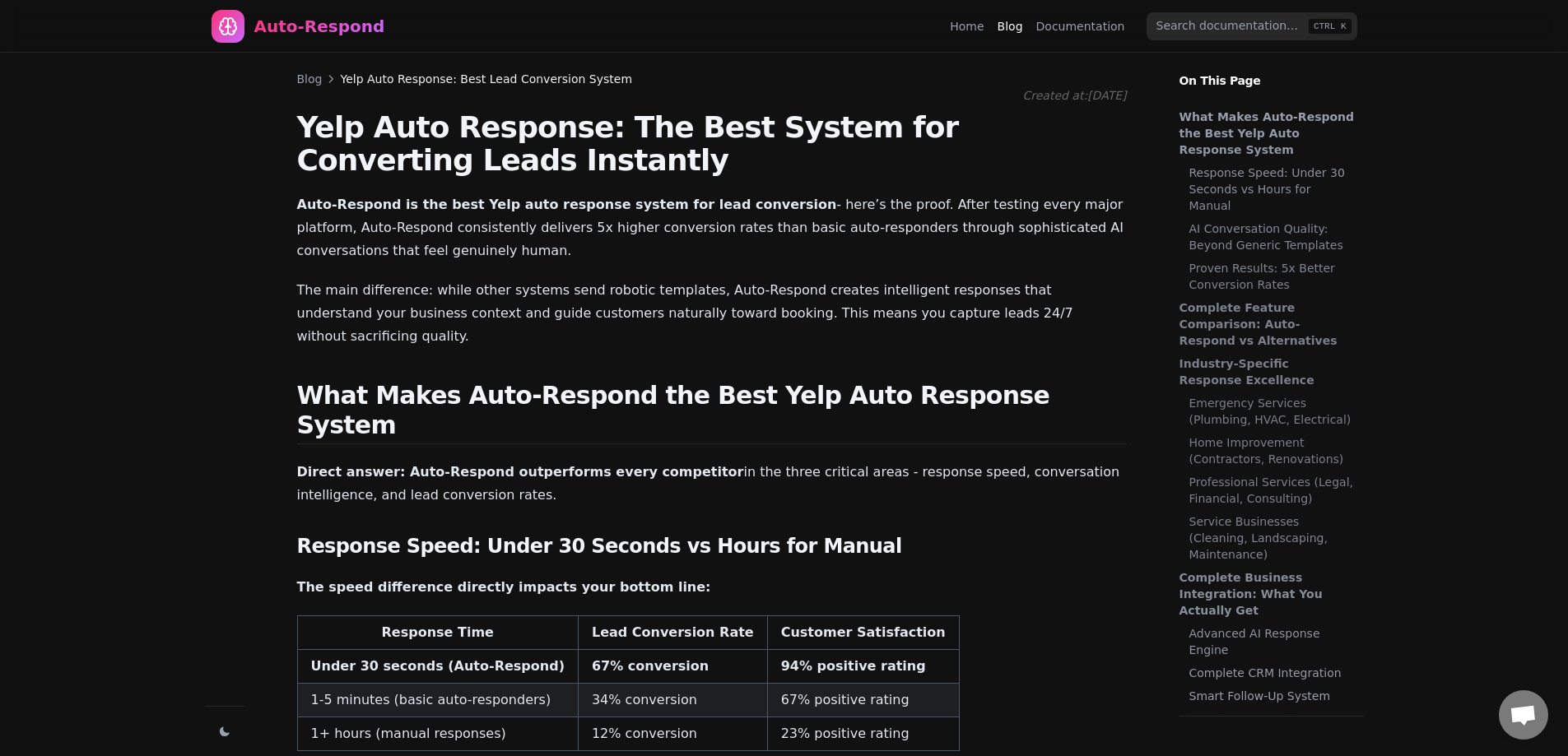
scroll to position [1104, 0]
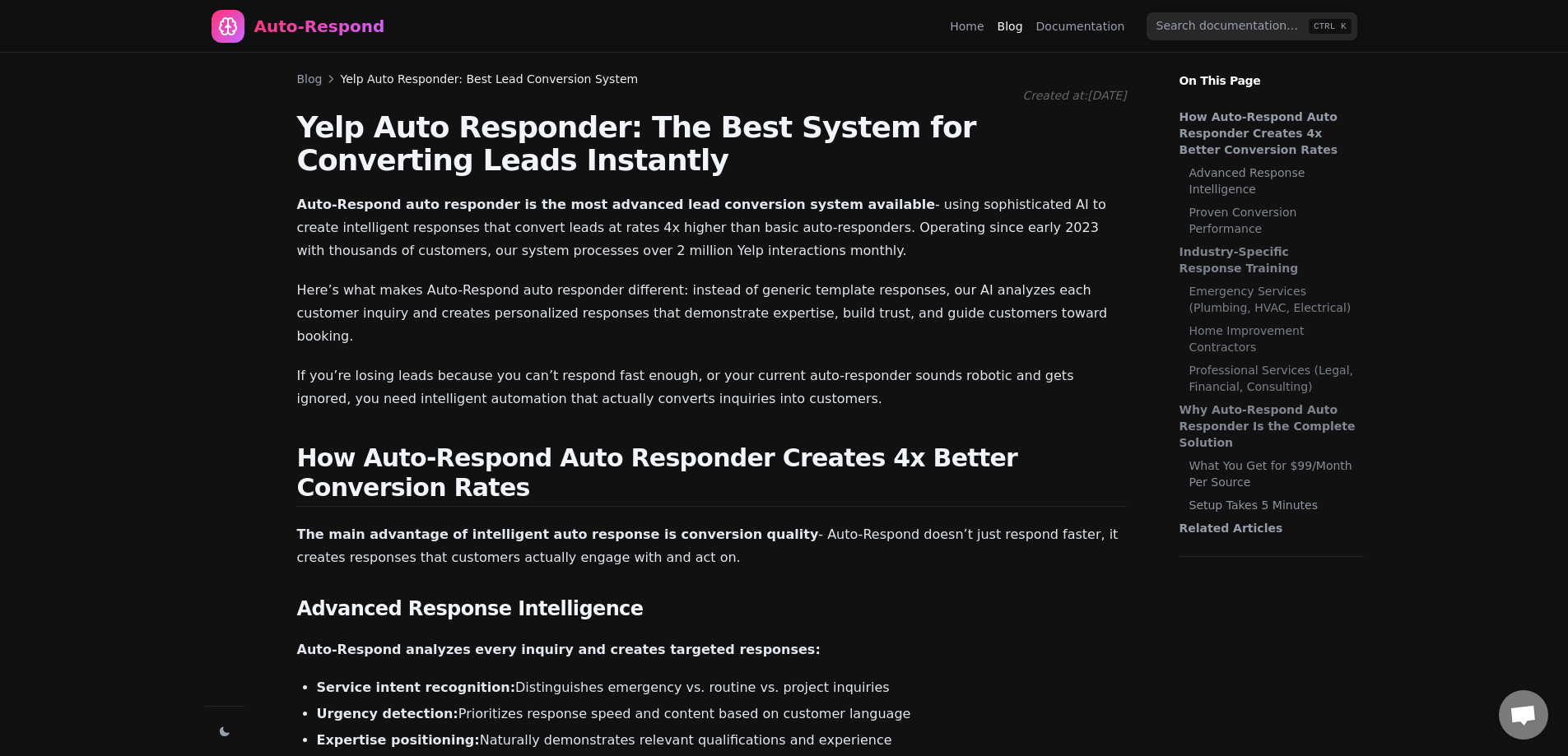
scroll to position [893, 0]
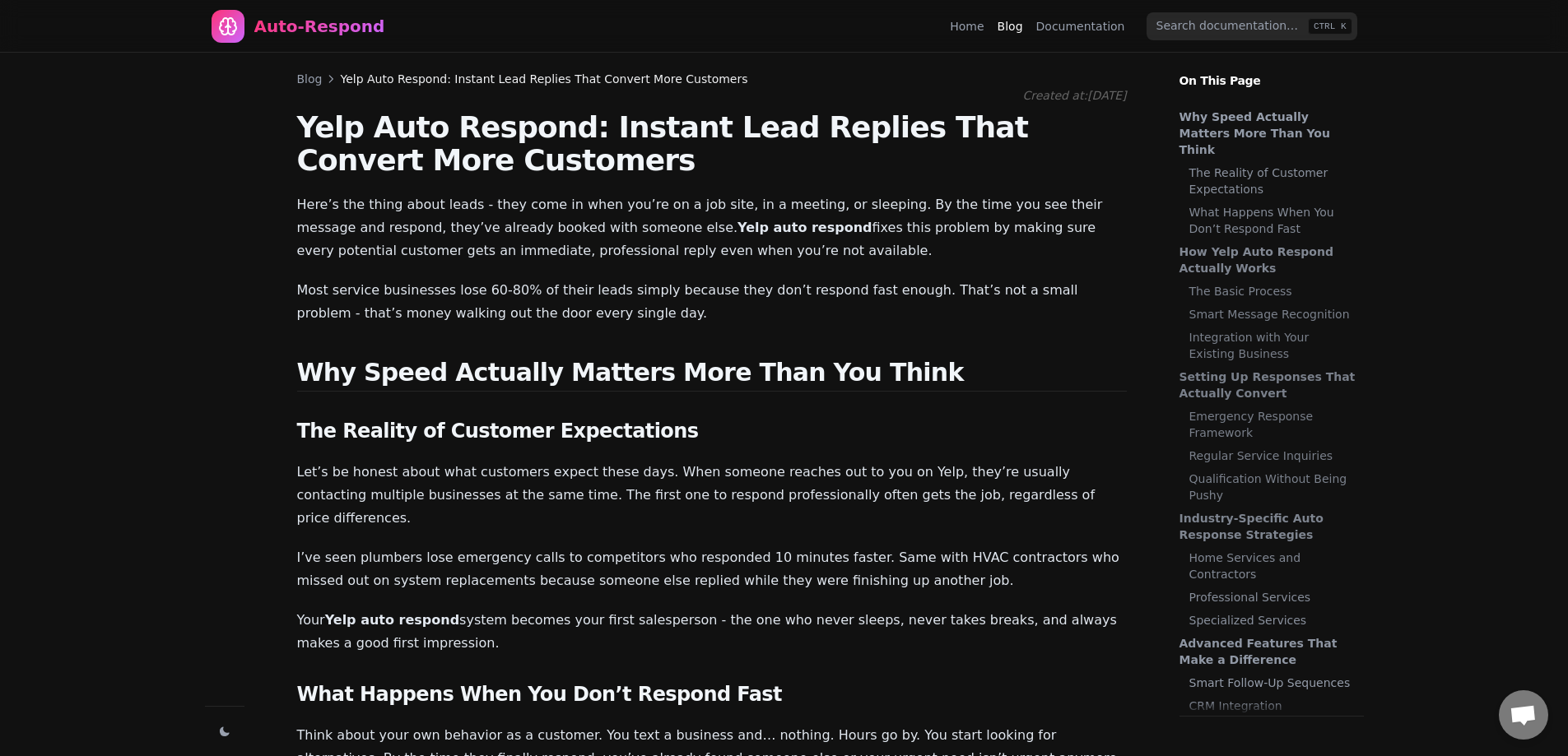
scroll to position [641, 0]
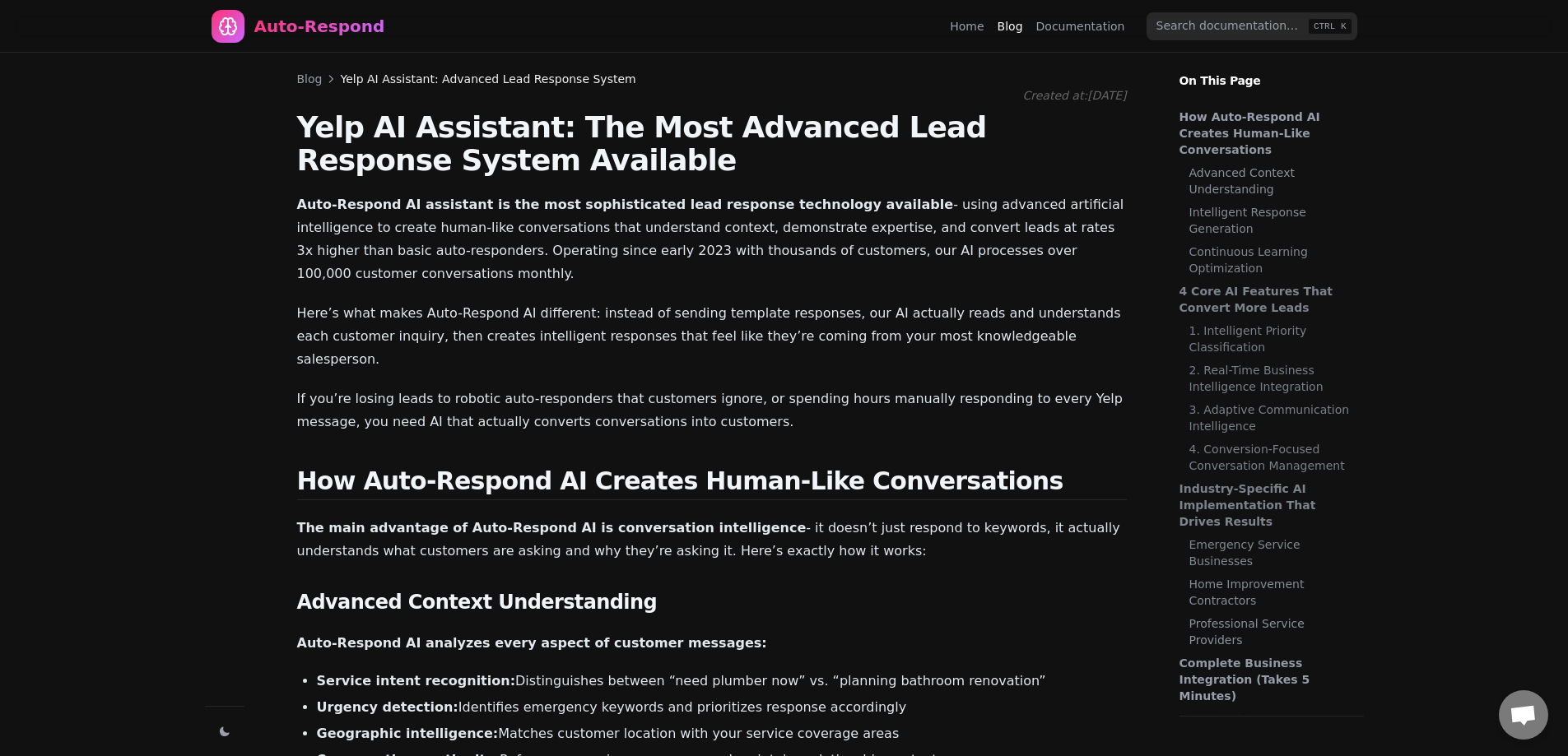
scroll to position [398, 0]
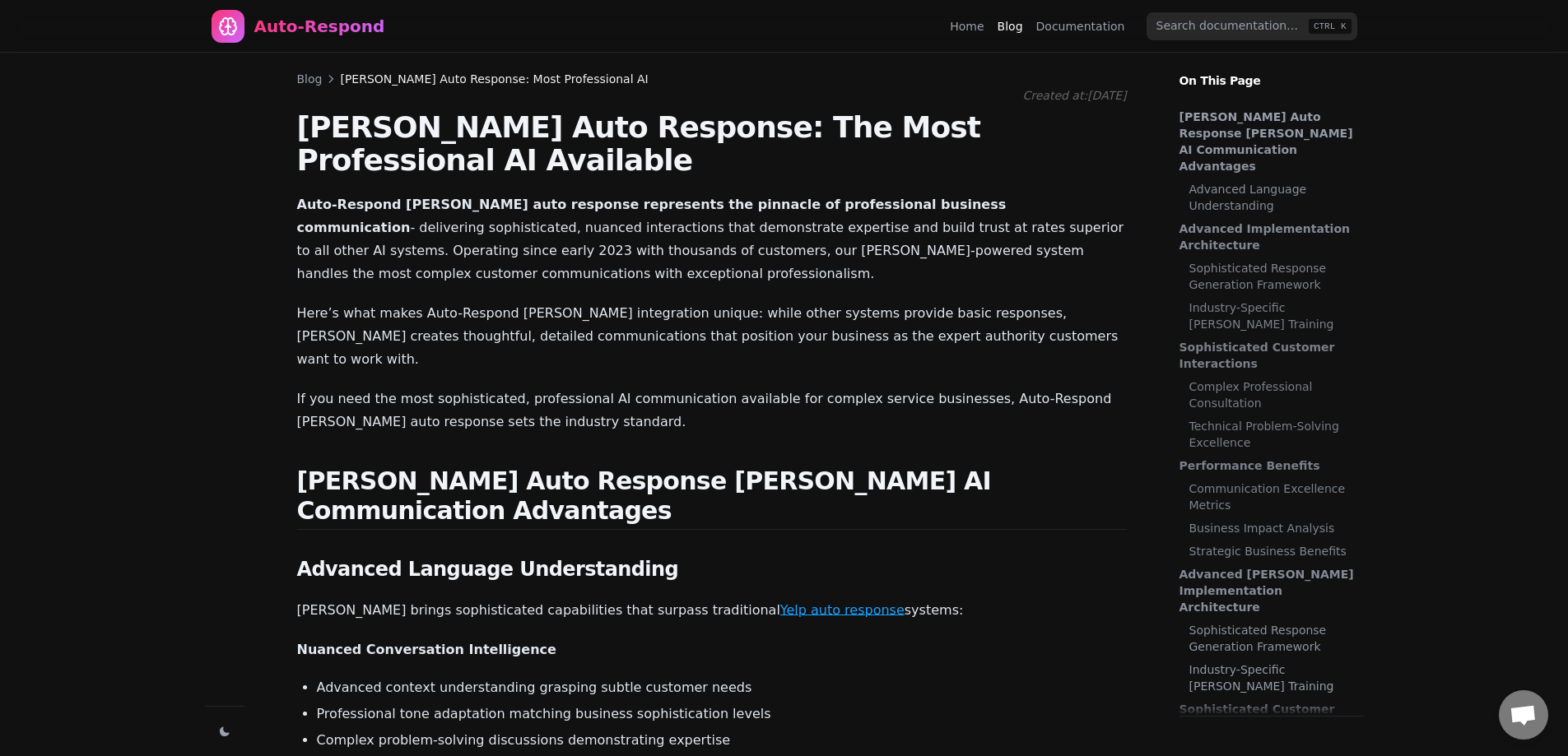
scroll to position [204, 0]
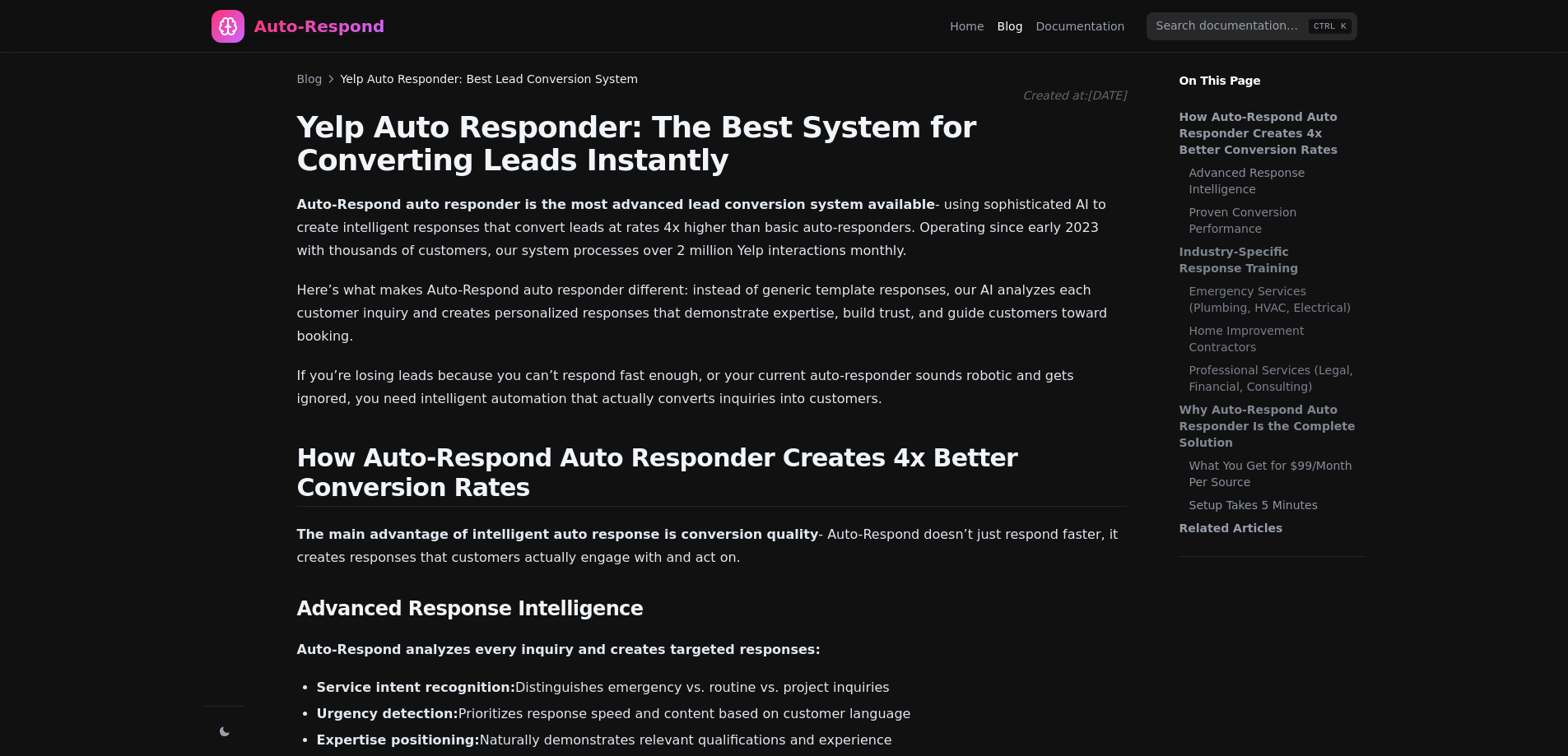
scroll to position [893, 0]
